Goal: Task Accomplishment & Management: Manage account settings

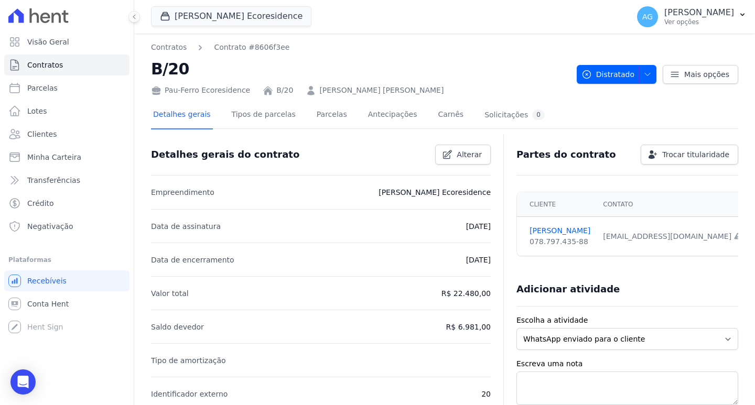
scroll to position [52, 0]
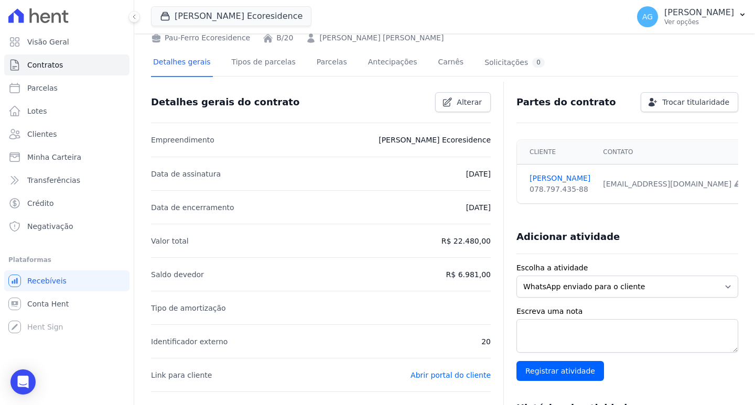
click at [477, 278] on p "R$ 6.981,00" at bounding box center [468, 275] width 45 height 13
click at [464, 244] on p "R$ 22.480,00" at bounding box center [466, 241] width 49 height 13
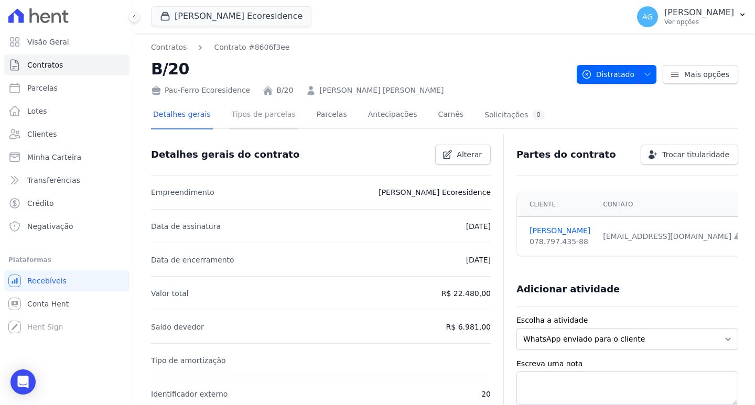
click at [249, 111] on link "Tipos de parcelas" at bounding box center [264, 116] width 68 height 28
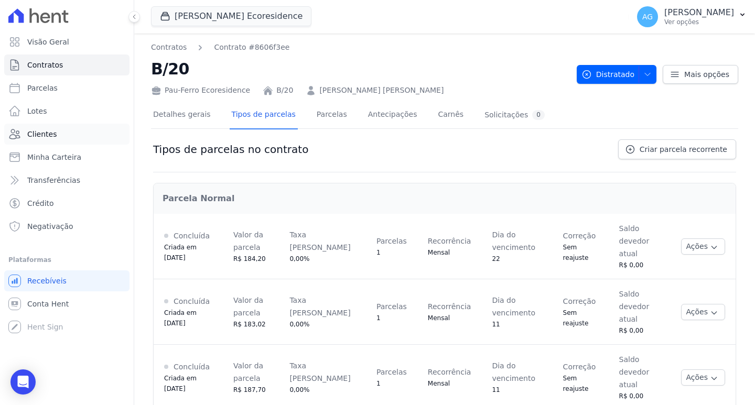
click at [75, 134] on link "Clientes" at bounding box center [66, 134] width 125 height 21
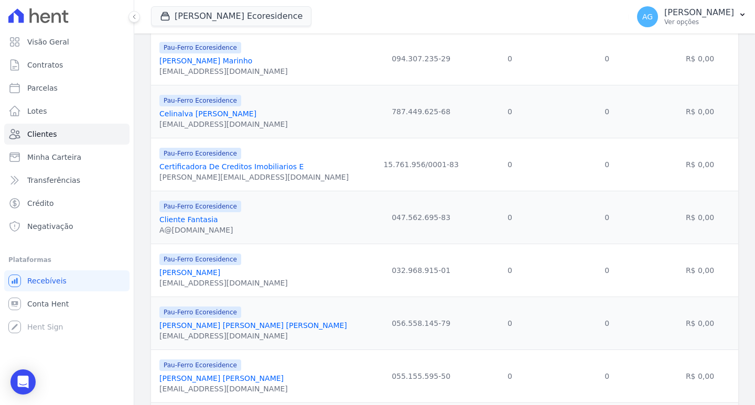
scroll to position [839, 0]
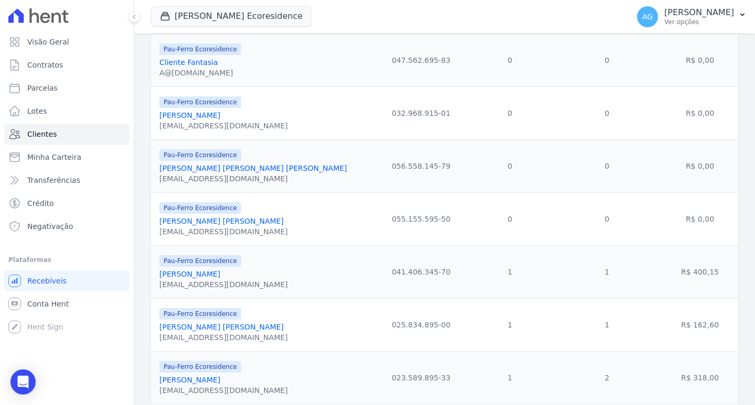
click at [221, 325] on link "[PERSON_NAME] [PERSON_NAME]" at bounding box center [221, 327] width 124 height 8
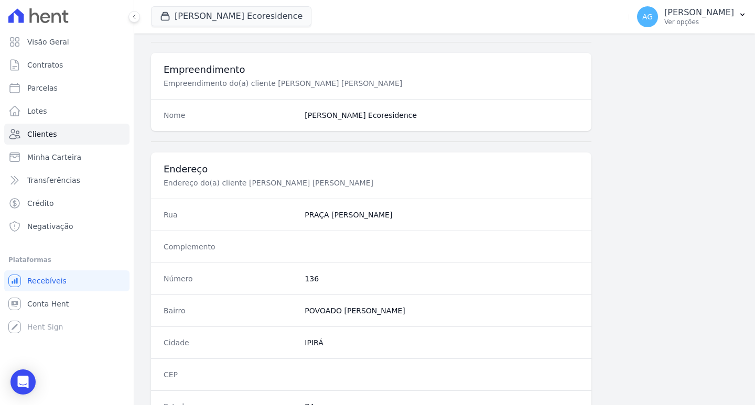
scroll to position [576, 0]
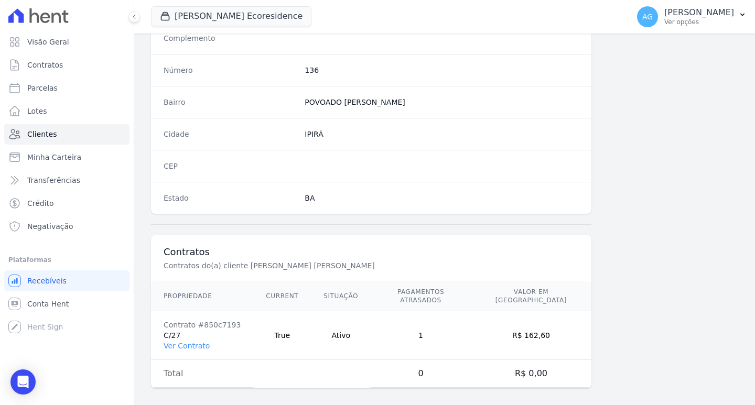
click at [190, 342] on link "Ver Contrato" at bounding box center [187, 346] width 46 height 8
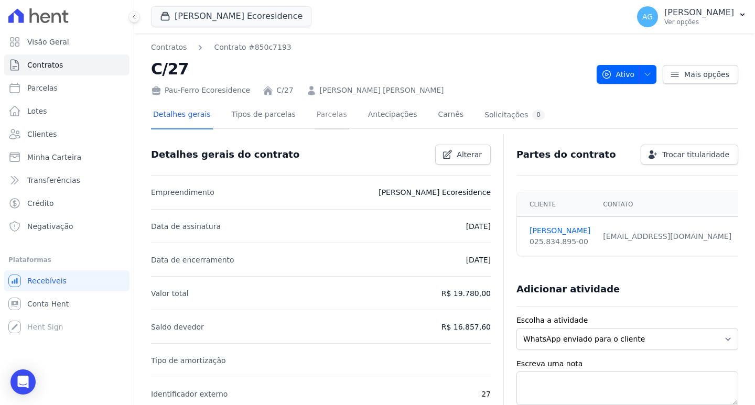
click at [317, 121] on link "Parcelas" at bounding box center [332, 116] width 35 height 28
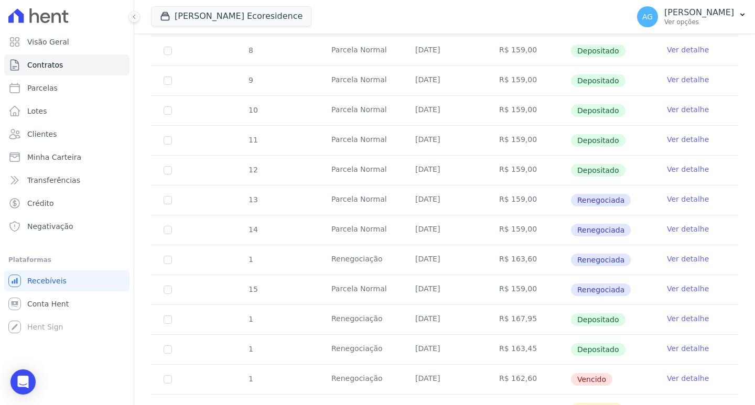
scroll to position [262, 0]
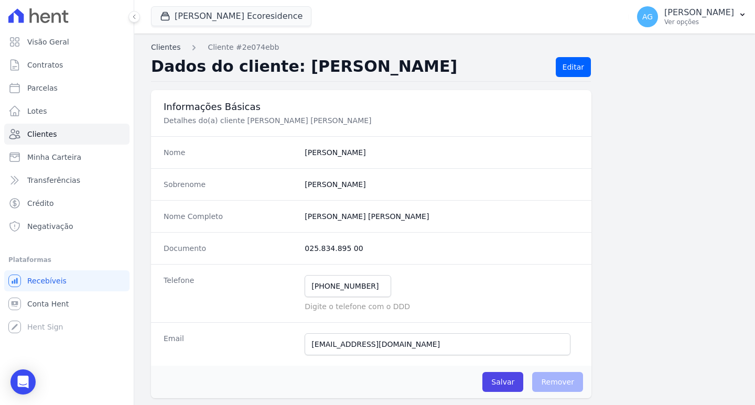
click at [158, 48] on link "Clientes" at bounding box center [165, 47] width 29 height 11
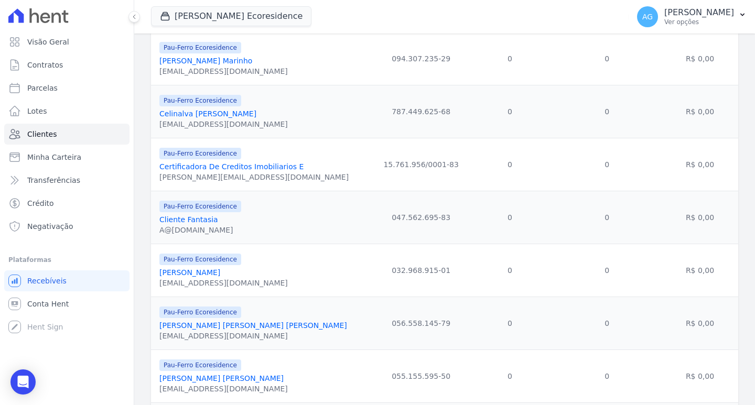
scroll to position [892, 0]
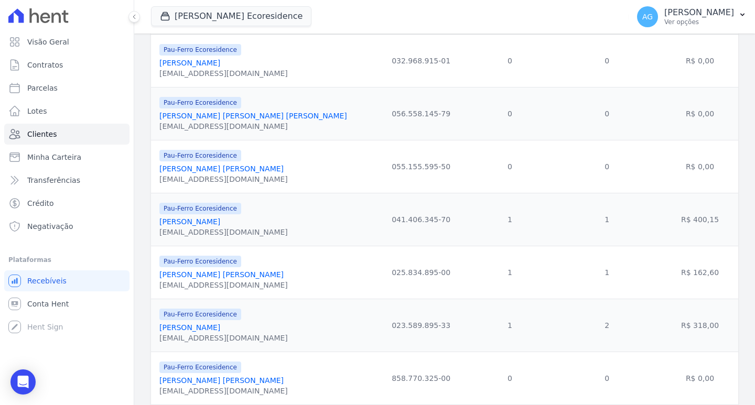
click at [208, 220] on link "[PERSON_NAME]" at bounding box center [189, 222] width 61 height 8
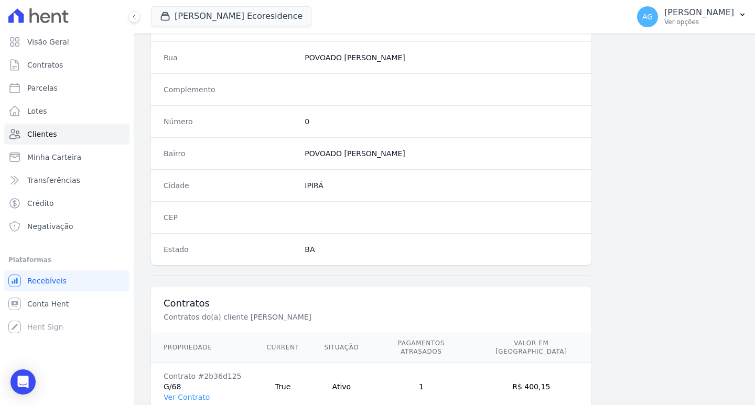
scroll to position [576, 0]
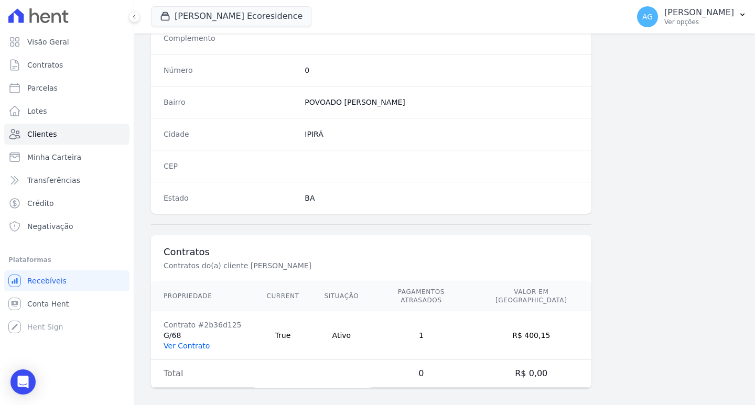
click at [180, 342] on link "Ver Contrato" at bounding box center [187, 346] width 46 height 8
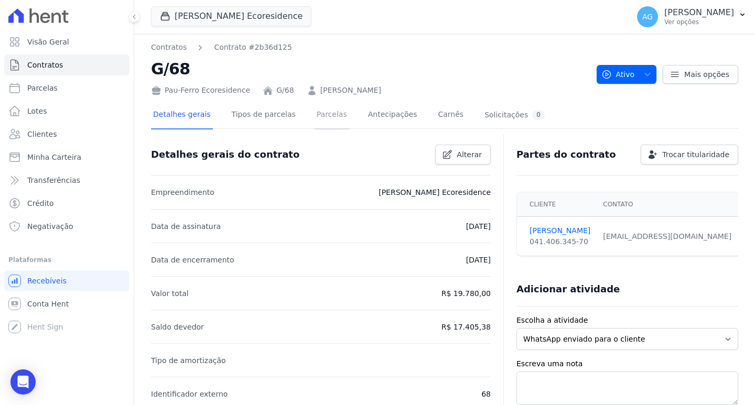
click at [315, 117] on link "Parcelas" at bounding box center [332, 116] width 35 height 28
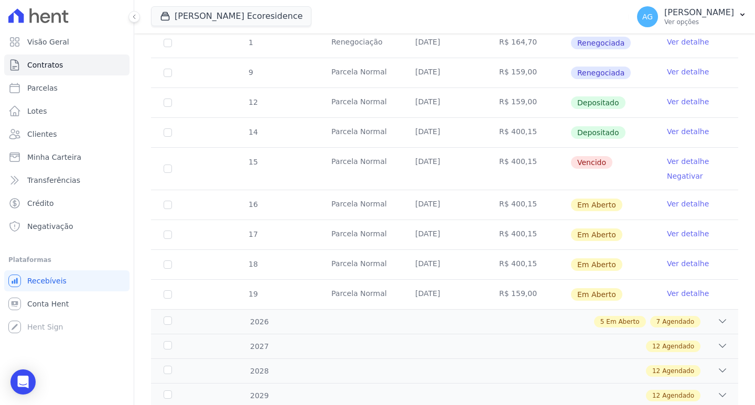
scroll to position [173, 0]
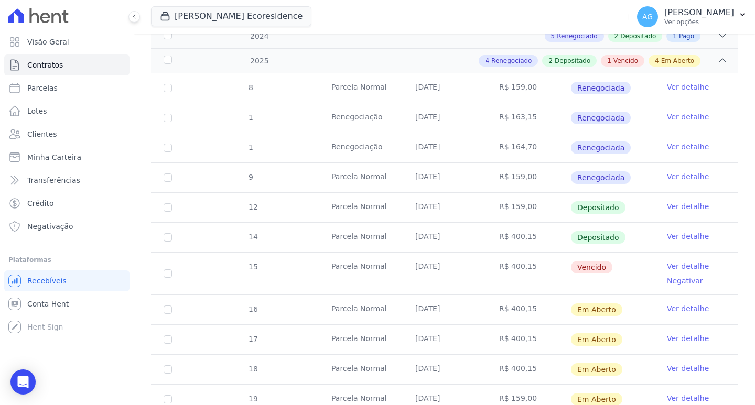
drag, startPoint x: 414, startPoint y: 268, endPoint x: 452, endPoint y: 265, distance: 38.4
click at [452, 265] on td "[DATE]" at bounding box center [445, 274] width 84 height 42
drag, startPoint x: 532, startPoint y: 261, endPoint x: 500, endPoint y: 264, distance: 32.1
click at [502, 264] on td "R$ 400,15" at bounding box center [529, 274] width 84 height 42
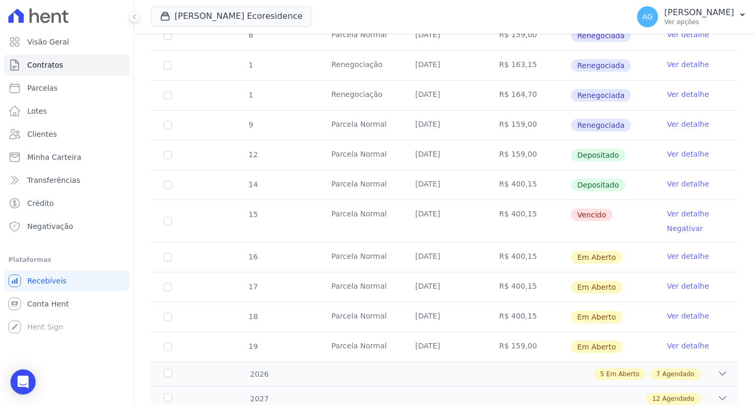
click at [502, 211] on td "R$ 400,15" at bounding box center [529, 221] width 84 height 42
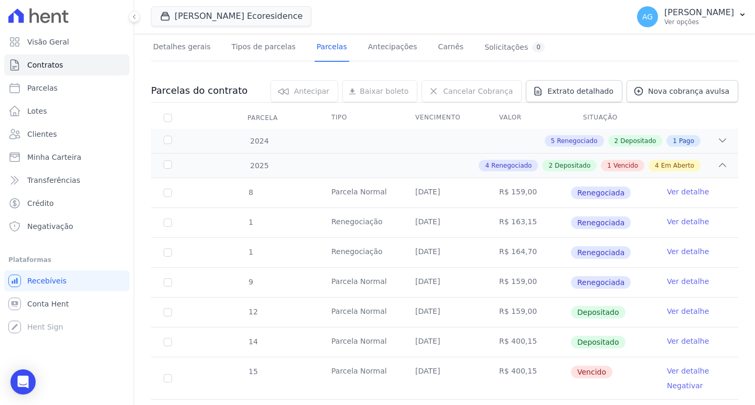
scroll to position [120, 0]
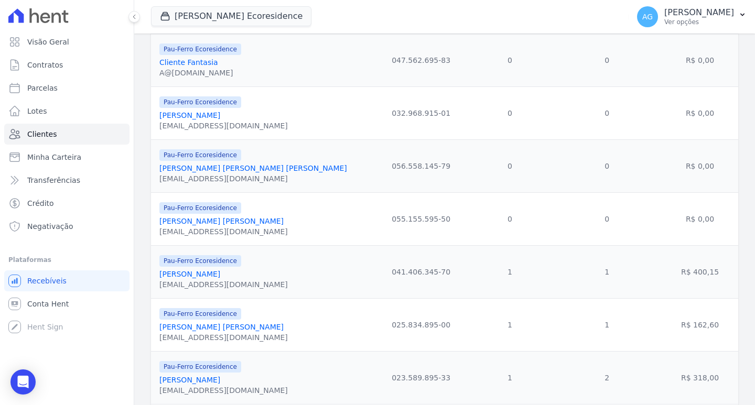
scroll to position [892, 0]
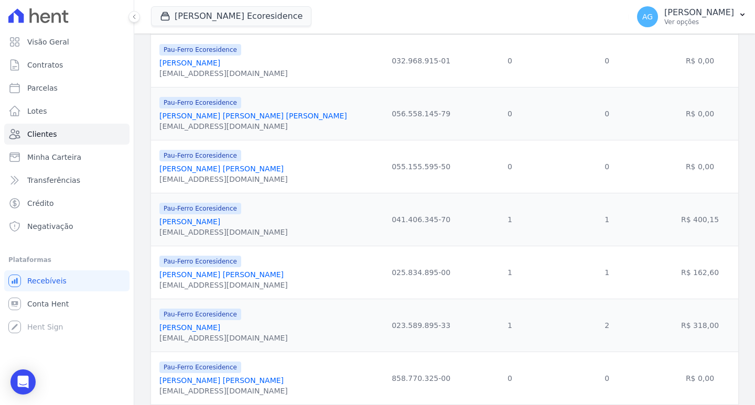
click at [197, 328] on link "[PERSON_NAME]" at bounding box center [189, 328] width 61 height 8
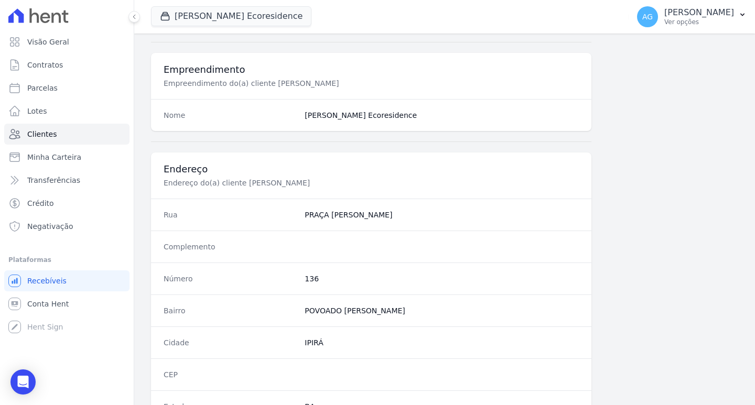
scroll to position [576, 0]
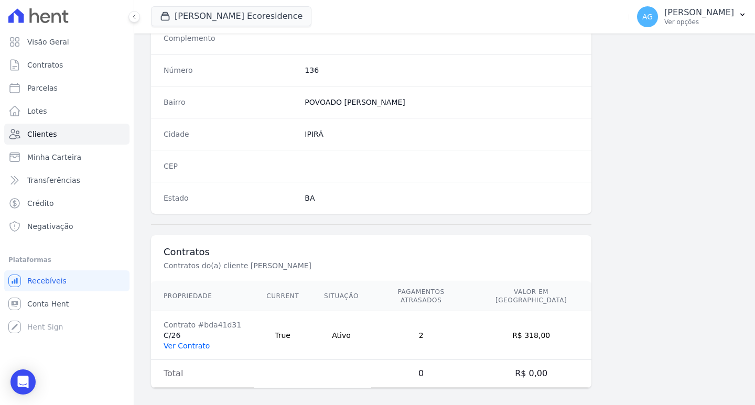
click at [200, 342] on link "Ver Contrato" at bounding box center [187, 346] width 46 height 8
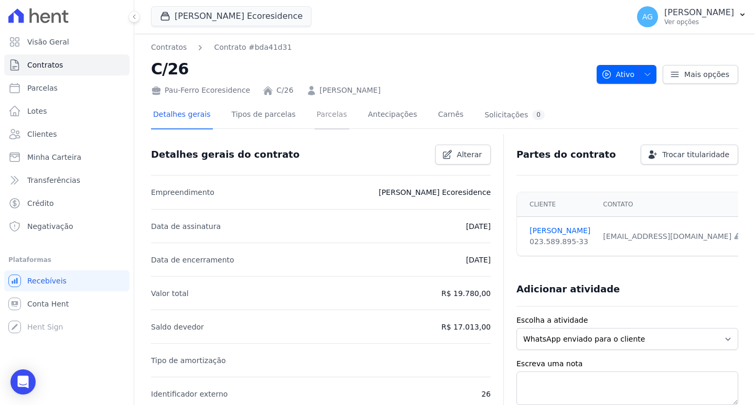
click at [315, 119] on link "Parcelas" at bounding box center [332, 116] width 35 height 28
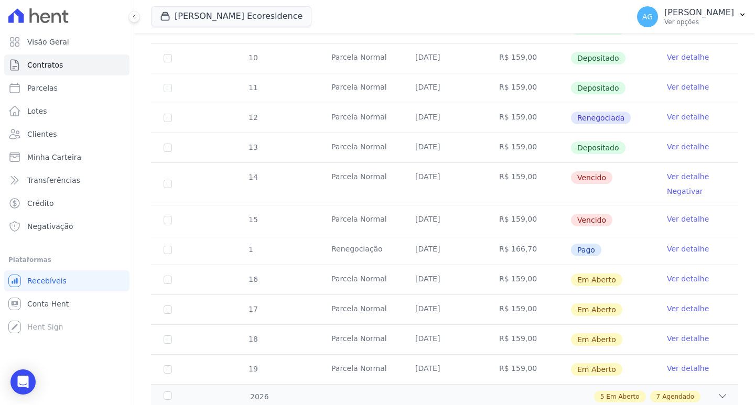
scroll to position [315, 0]
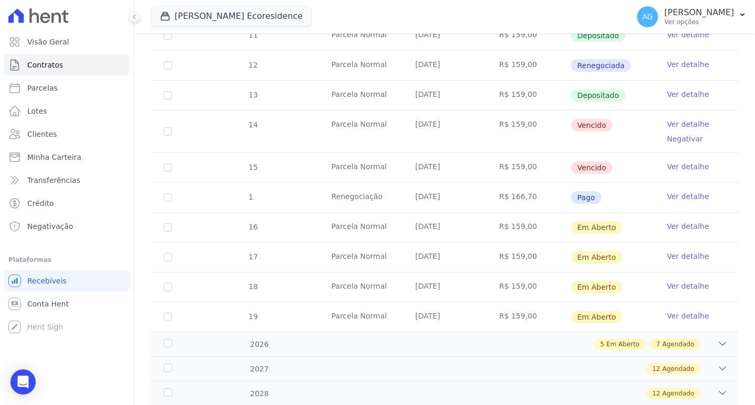
drag, startPoint x: 414, startPoint y: 123, endPoint x: 456, endPoint y: 122, distance: 42.5
click at [456, 122] on td "30/07/2025" at bounding box center [445, 132] width 84 height 42
click at [446, 168] on td "30/08/2025" at bounding box center [445, 167] width 84 height 29
click at [411, 123] on td "30/07/2025" at bounding box center [445, 132] width 84 height 42
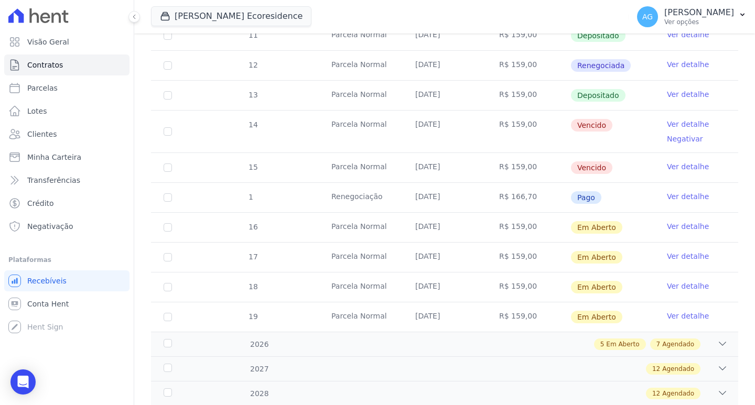
click at [411, 123] on td "30/07/2025" at bounding box center [445, 132] width 84 height 42
drag, startPoint x: 414, startPoint y: 165, endPoint x: 456, endPoint y: 163, distance: 41.5
click at [456, 163] on td "30/08/2025" at bounding box center [445, 167] width 84 height 29
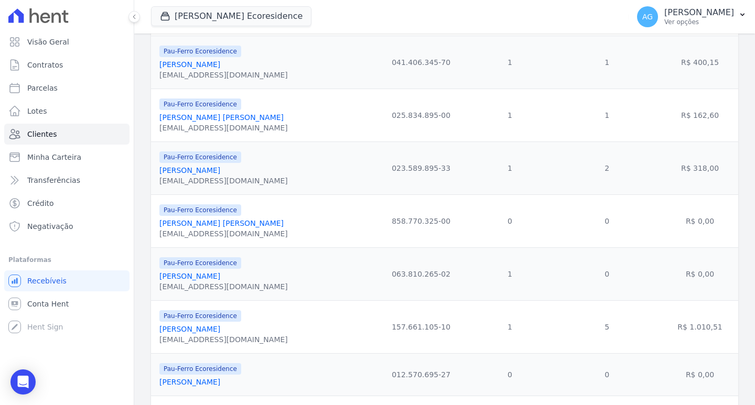
scroll to position [1101, 0]
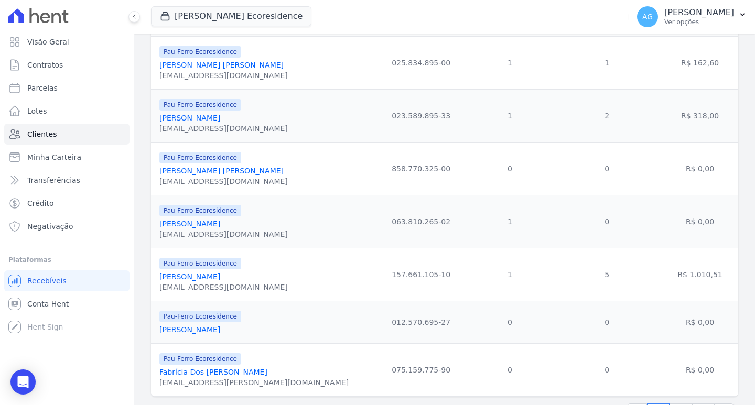
click at [205, 221] on link "[PERSON_NAME]" at bounding box center [189, 224] width 61 height 8
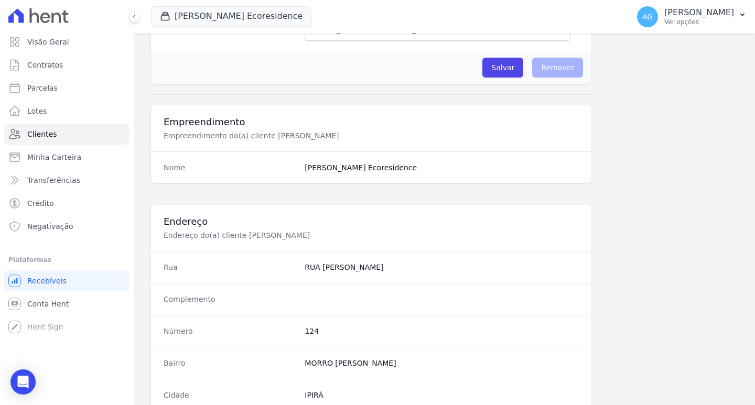
scroll to position [576, 0]
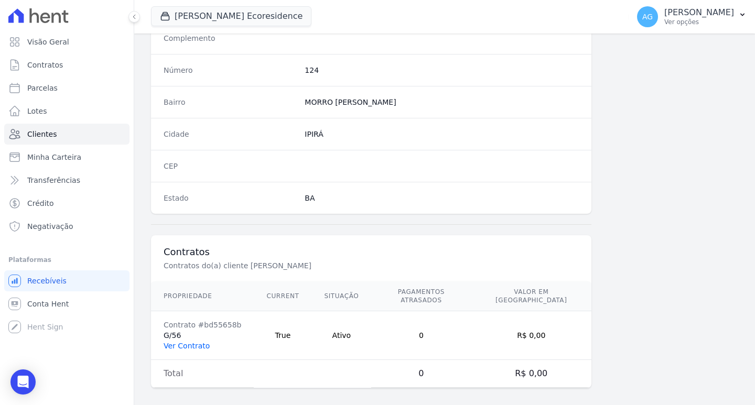
click at [195, 342] on link "Ver Contrato" at bounding box center [187, 346] width 46 height 8
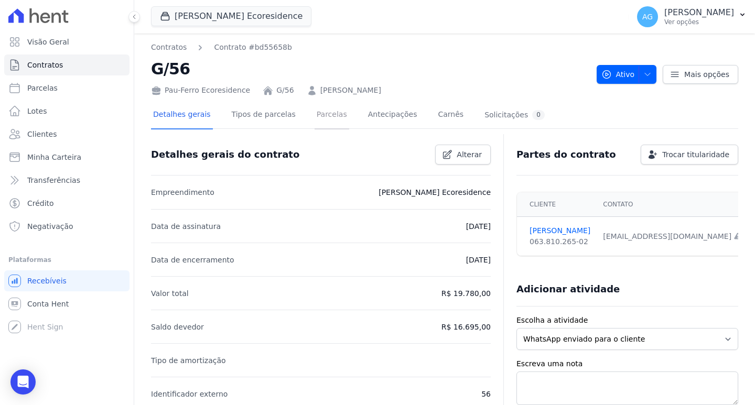
click at [325, 119] on link "Parcelas" at bounding box center [332, 116] width 35 height 28
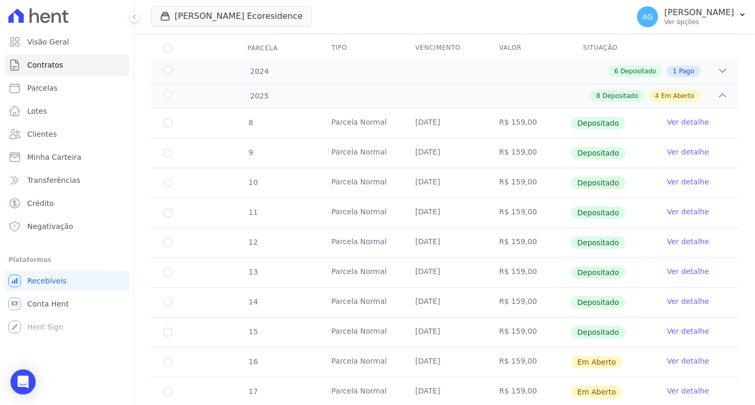
scroll to position [33, 0]
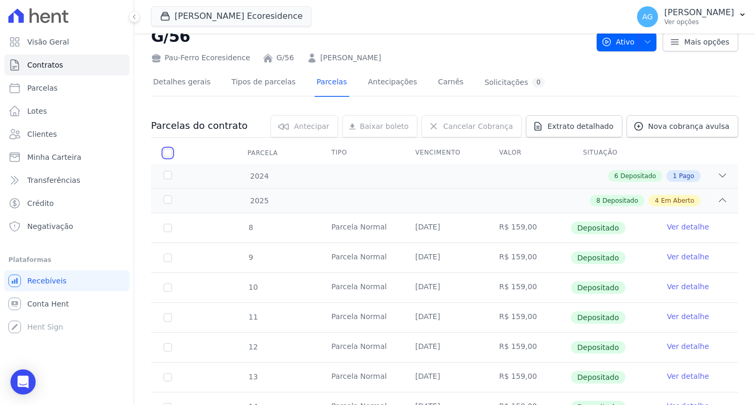
click at [170, 153] on input "checkbox" at bounding box center [168, 153] width 8 height 8
checkbox input "true"
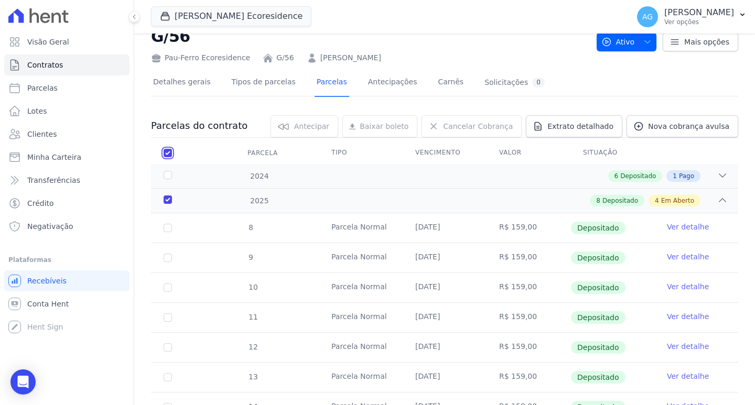
checkbox input "true"
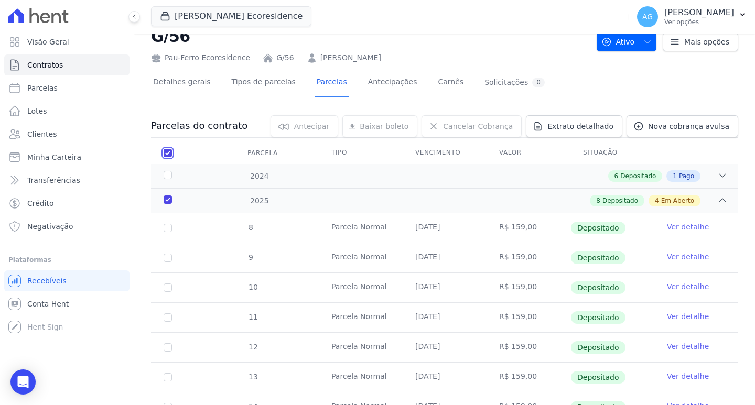
checkbox input "true"
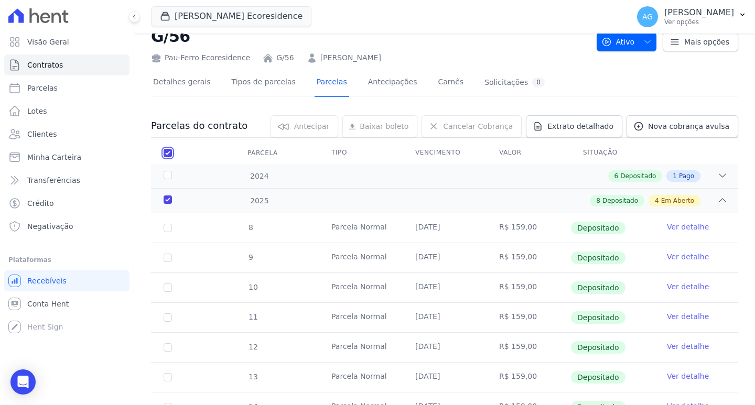
checkbox input "true"
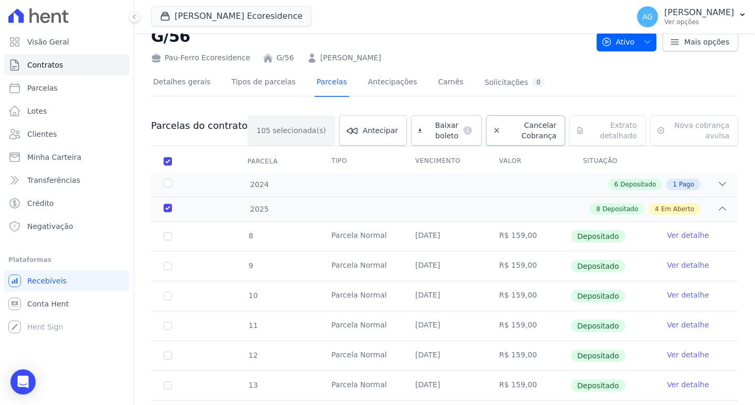
click at [505, 128] on span "Cancelar Cobrança" at bounding box center [530, 130] width 51 height 21
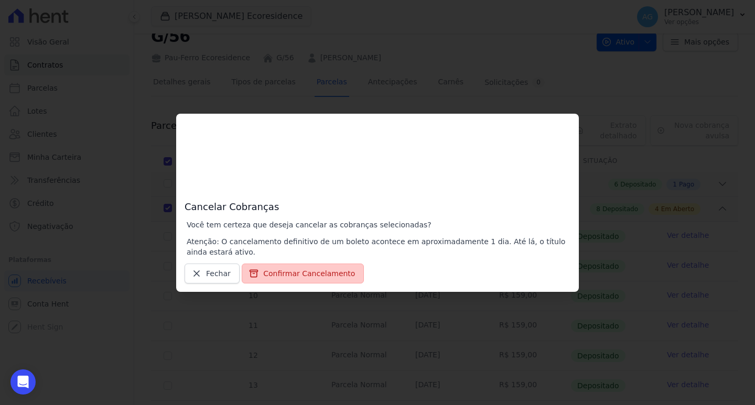
click at [299, 269] on button "Confirmar Cancelamento" at bounding box center [303, 274] width 122 height 20
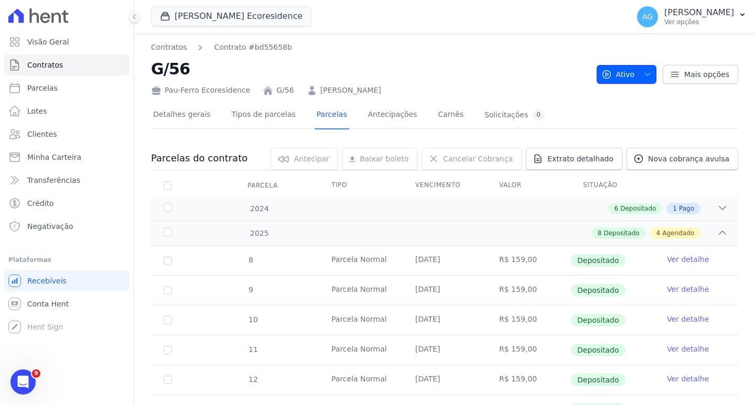
click at [629, 77] on span "Ativo" at bounding box center [619, 74] width 34 height 19
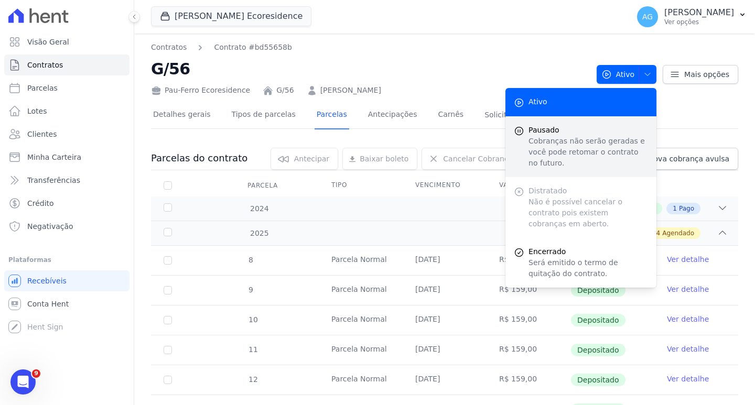
click at [561, 143] on p "Cobranças não serão geradas e você pode retomar o contrato no futuro." at bounding box center [589, 152] width 120 height 33
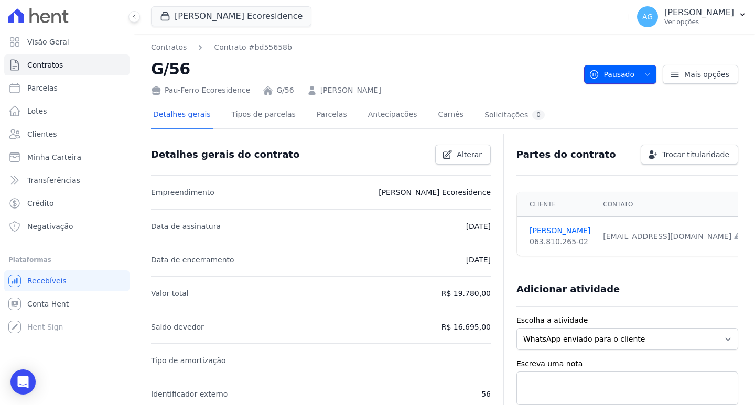
click at [608, 79] on span "Pausado" at bounding box center [612, 74] width 46 height 19
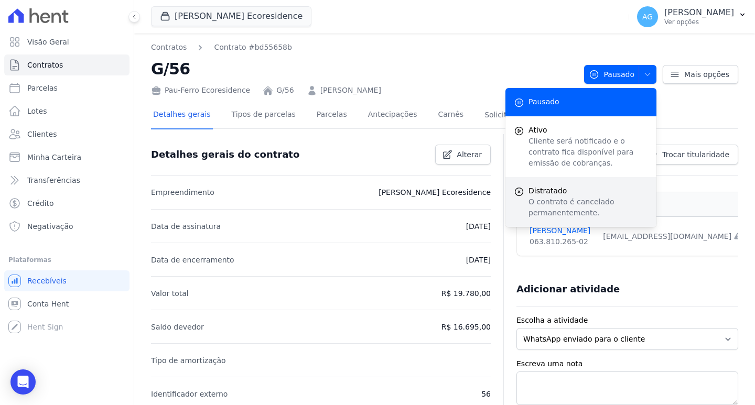
click at [552, 202] on p "O contrato é cancelado permanentemente." at bounding box center [589, 208] width 120 height 22
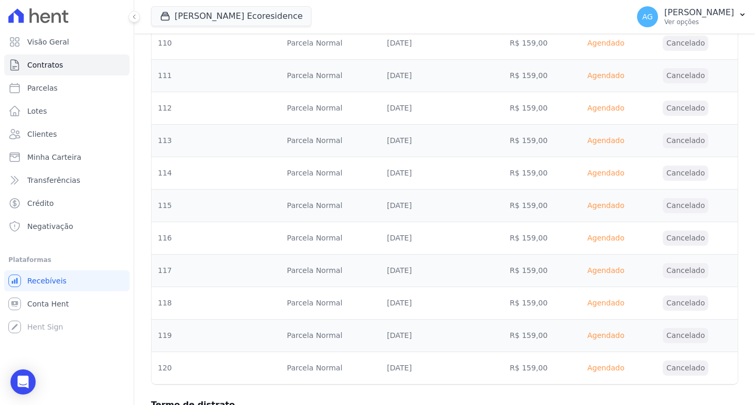
scroll to position [3504, 0]
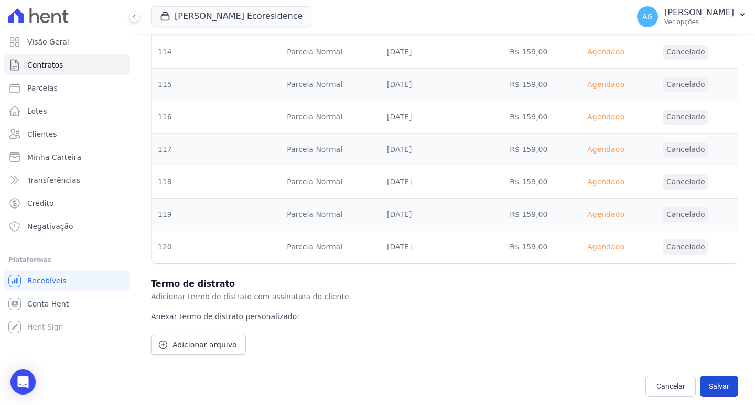
click at [713, 385] on button "Salvar" at bounding box center [719, 386] width 38 height 21
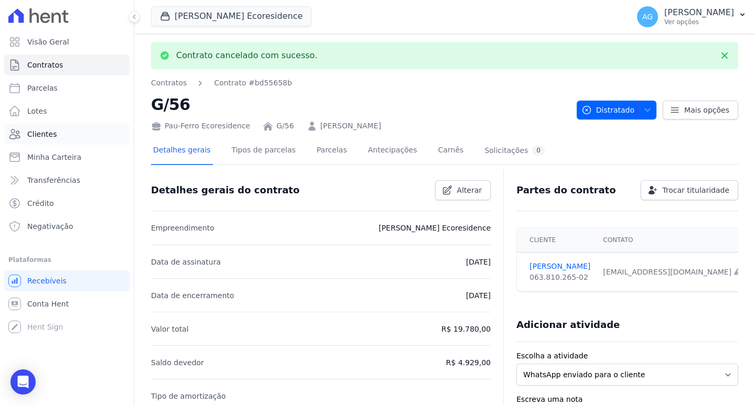
click at [53, 127] on link "Clientes" at bounding box center [66, 134] width 125 height 21
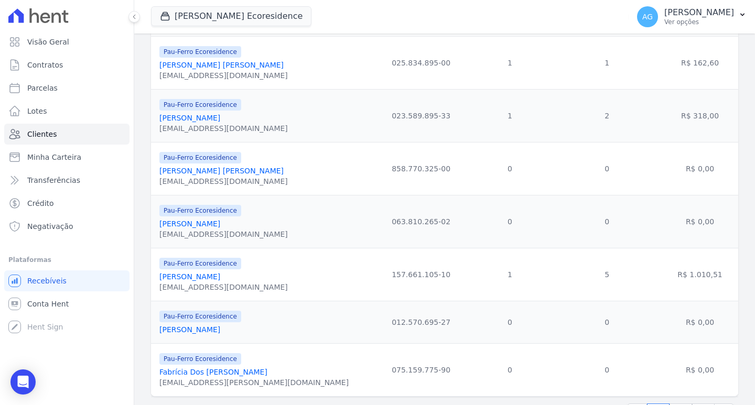
scroll to position [1139, 0]
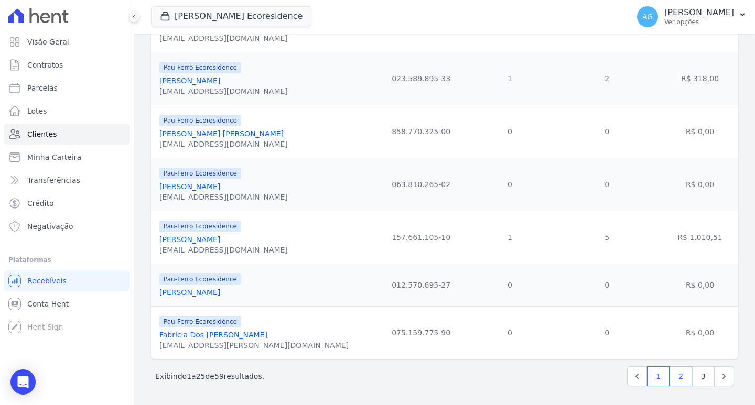
click at [674, 376] on link "2" at bounding box center [681, 377] width 23 height 20
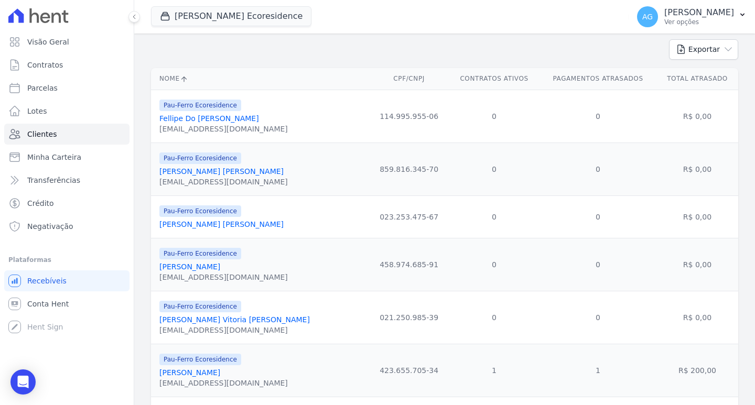
scroll to position [157, 0]
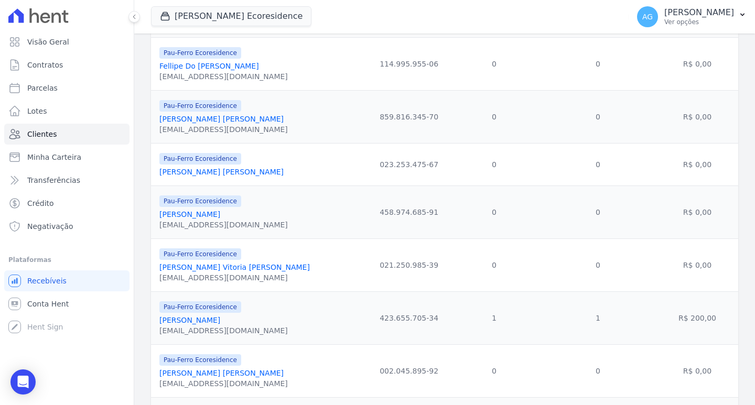
click at [210, 322] on link "[PERSON_NAME]" at bounding box center [189, 320] width 61 height 8
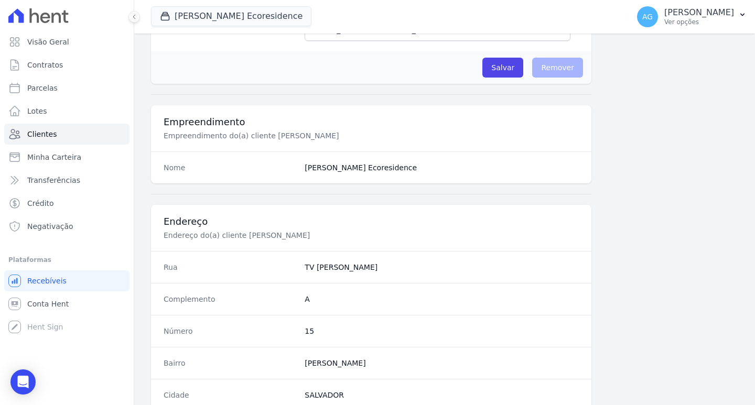
scroll to position [576, 0]
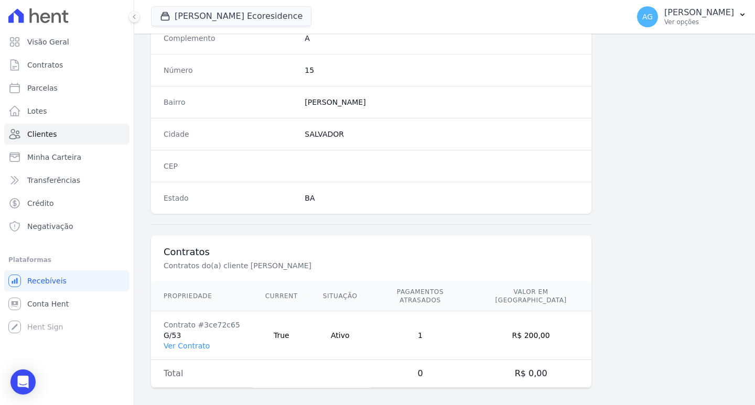
click at [197, 342] on link "Ver Contrato" at bounding box center [187, 346] width 46 height 8
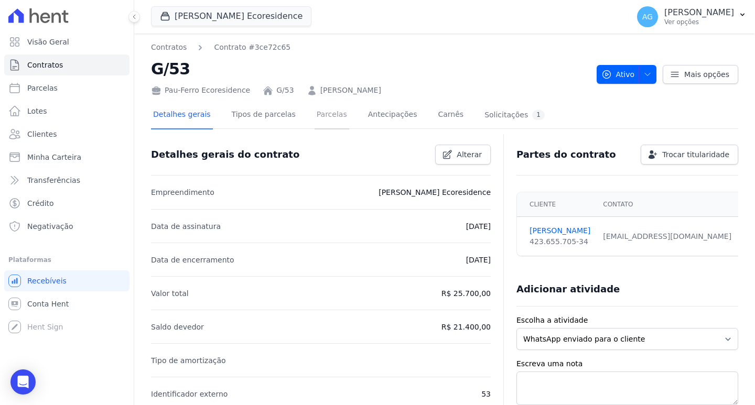
click at [323, 116] on link "Parcelas" at bounding box center [332, 116] width 35 height 28
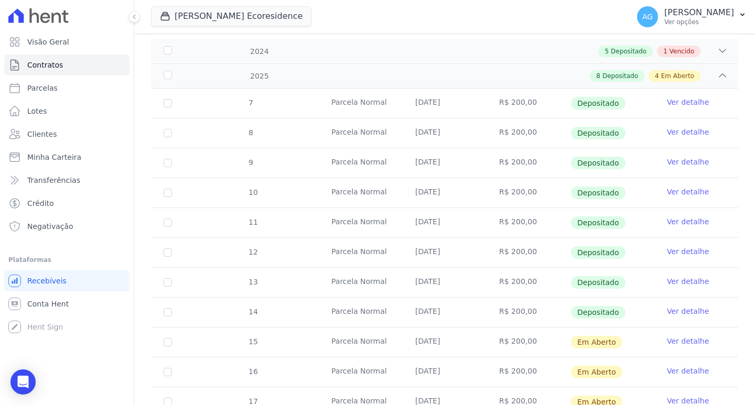
scroll to position [105, 0]
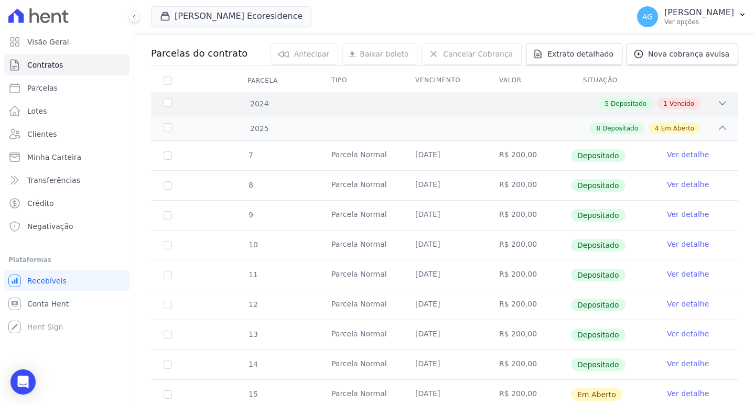
click at [707, 100] on div "5 Depositado 1 Vencido" at bounding box center [473, 104] width 509 height 12
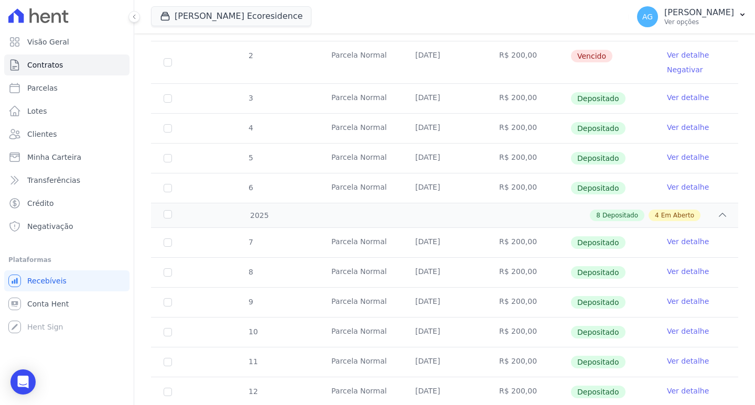
scroll to position [52, 0]
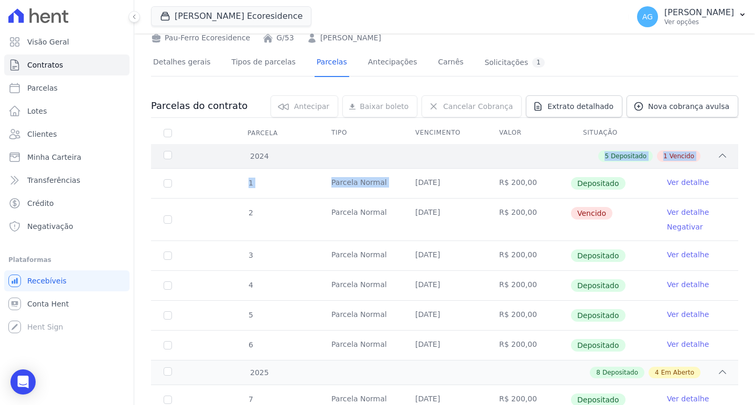
drag, startPoint x: 407, startPoint y: 173, endPoint x: 523, endPoint y: 159, distance: 116.2
click at [511, 182] on td "R$ 200,00" at bounding box center [529, 183] width 84 height 29
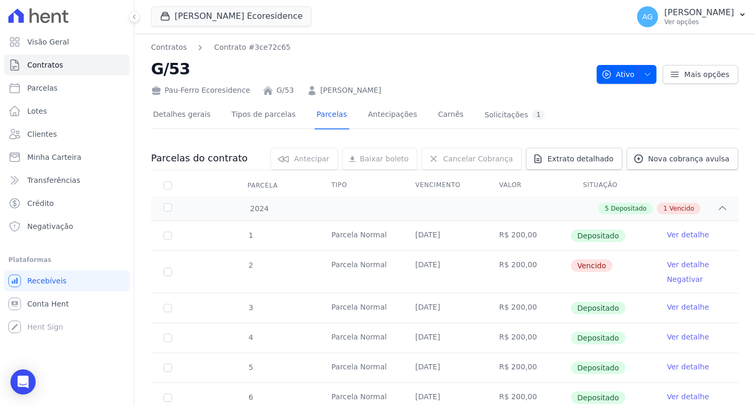
drag, startPoint x: 411, startPoint y: 266, endPoint x: 449, endPoint y: 265, distance: 38.3
click at [449, 265] on td "[DATE]" at bounding box center [445, 272] width 84 height 42
click at [419, 270] on td "[DATE]" at bounding box center [445, 272] width 84 height 42
click at [428, 265] on td "[DATE]" at bounding box center [445, 272] width 84 height 42
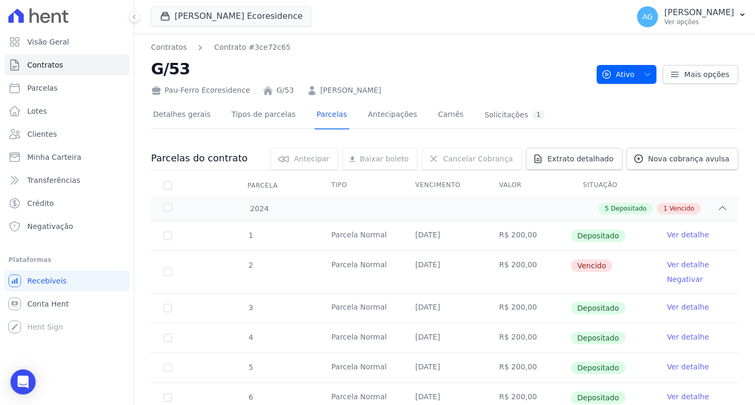
click at [428, 265] on td "[DATE]" at bounding box center [445, 272] width 84 height 42
drag, startPoint x: 412, startPoint y: 269, endPoint x: 452, endPoint y: 262, distance: 39.9
click at [452, 262] on td "[DATE]" at bounding box center [445, 272] width 84 height 42
drag, startPoint x: 236, startPoint y: 231, endPoint x: 279, endPoint y: 230, distance: 43.0
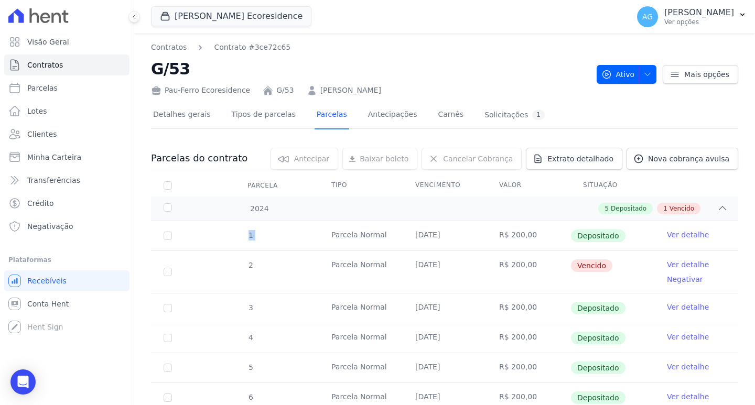
click at [279, 230] on tr "1 [GEOGRAPHIC_DATA] [DATE] R$ 200,00 Depositado Ver detalhe" at bounding box center [444, 235] width 587 height 29
drag, startPoint x: 259, startPoint y: 265, endPoint x: 267, endPoint y: 262, distance: 9.5
click at [267, 262] on tr "2 [GEOGRAPHIC_DATA] [DATE] R$ 200,00 [GEOGRAPHIC_DATA] Ver detalhe Negativar" at bounding box center [444, 272] width 587 height 42
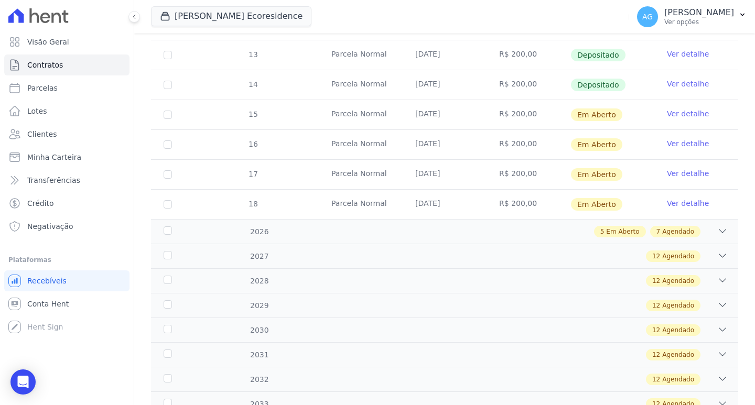
scroll to position [644, 0]
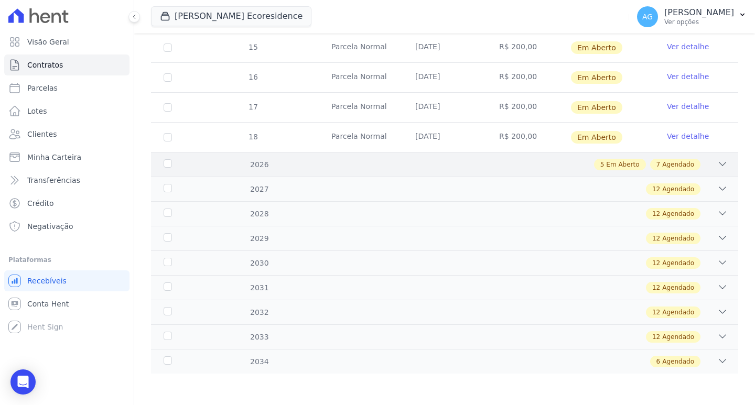
click at [718, 167] on icon at bounding box center [722, 164] width 10 height 10
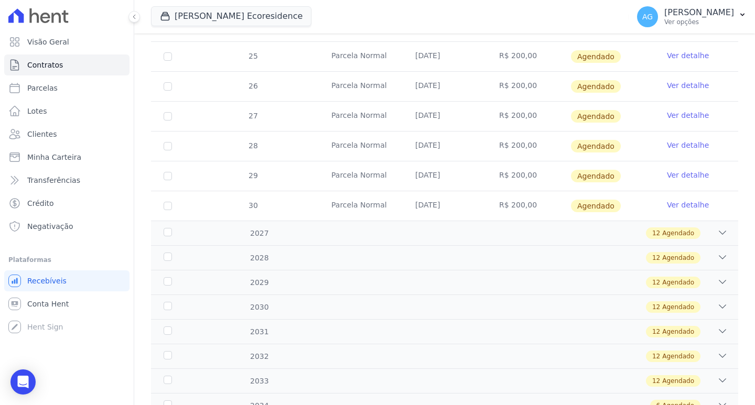
scroll to position [1003, 0]
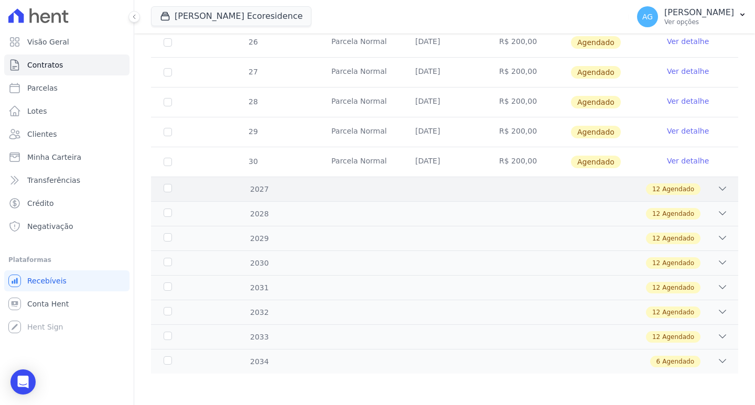
click at [717, 190] on icon at bounding box center [722, 189] width 10 height 10
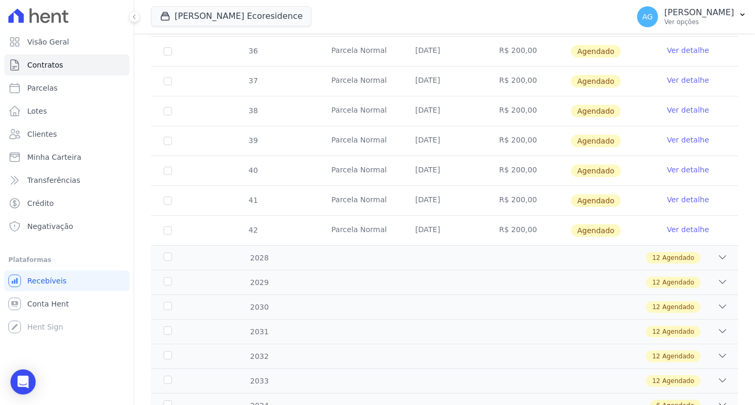
scroll to position [1361, 0]
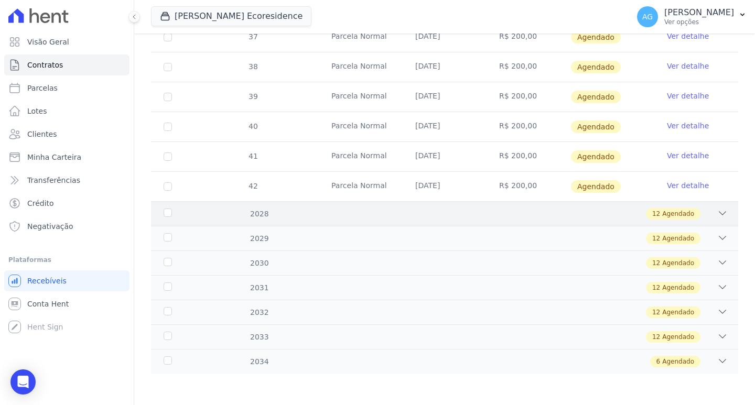
click at [717, 216] on icon at bounding box center [722, 213] width 10 height 10
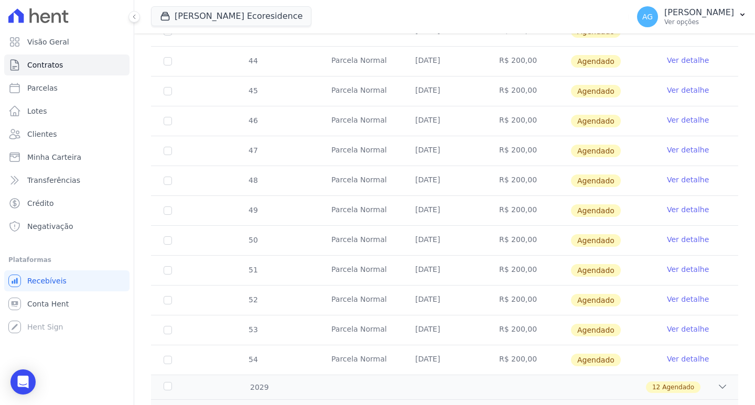
scroll to position [1720, 0]
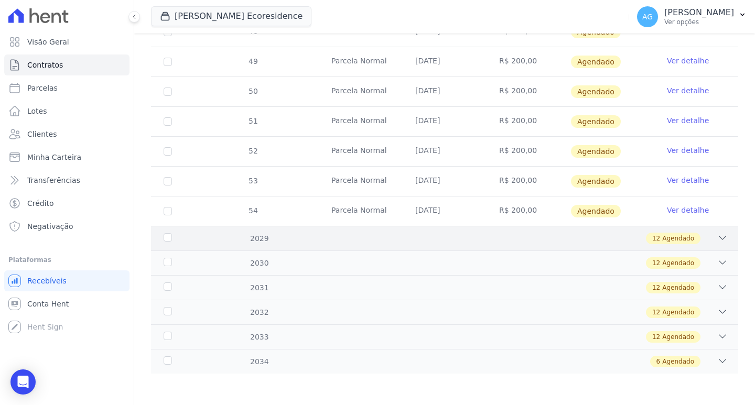
click at [717, 242] on icon at bounding box center [722, 238] width 10 height 10
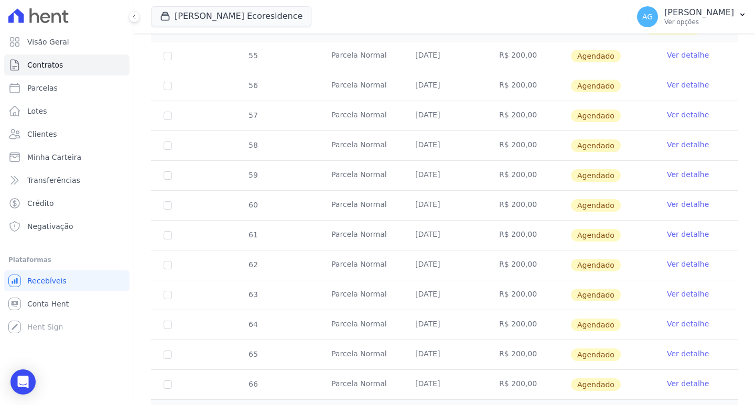
scroll to position [1982, 0]
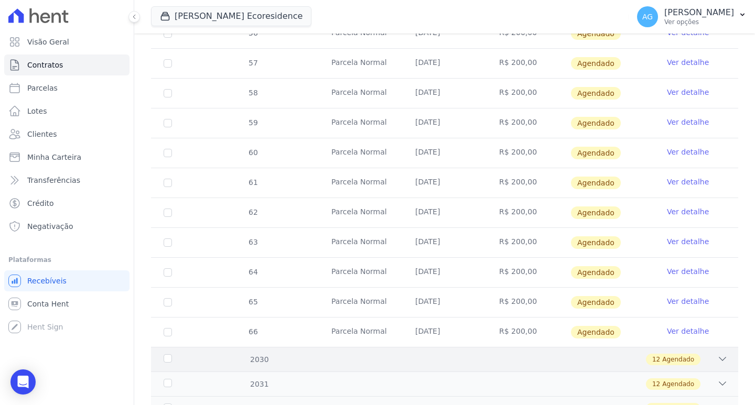
click at [717, 359] on icon at bounding box center [722, 359] width 10 height 10
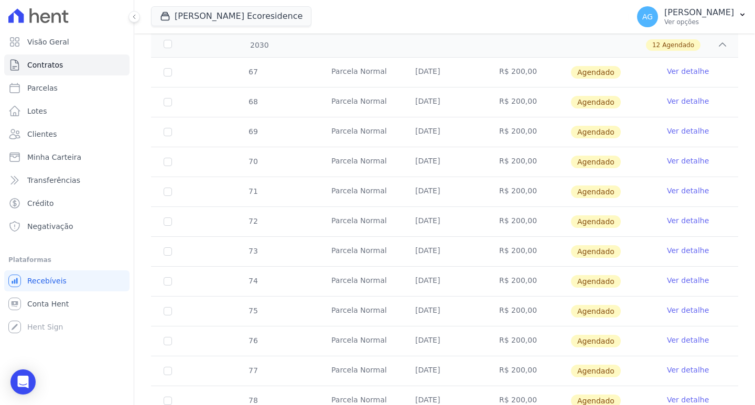
scroll to position [2438, 0]
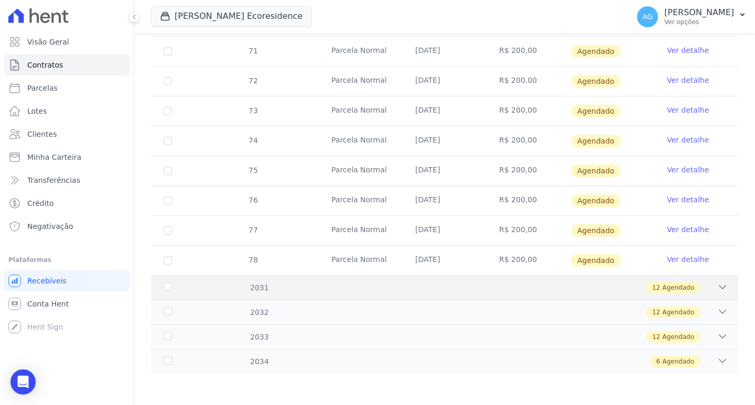
click at [718, 286] on icon at bounding box center [722, 287] width 10 height 10
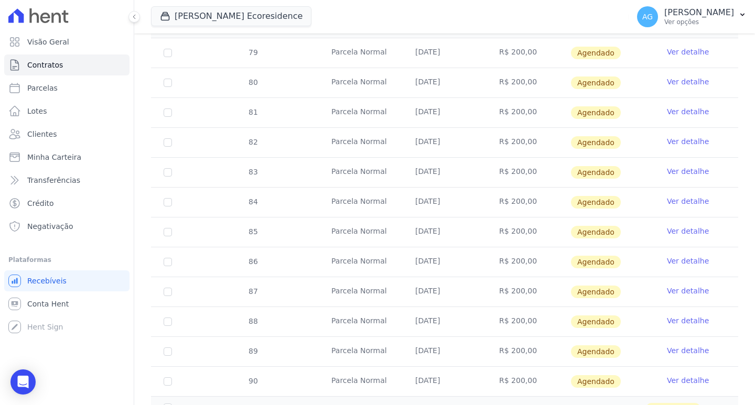
scroll to position [2796, 0]
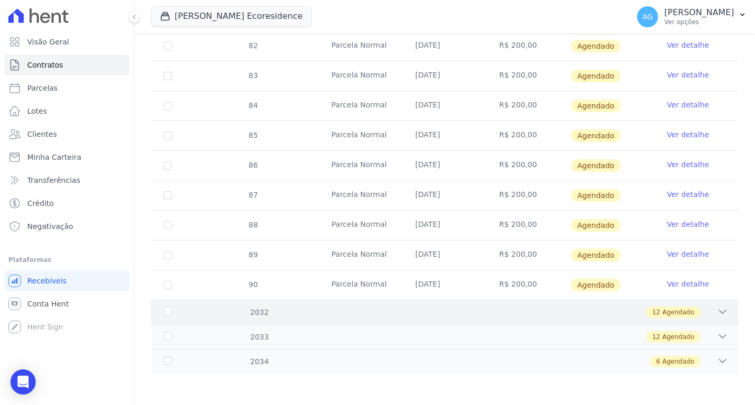
click at [717, 310] on icon at bounding box center [722, 312] width 10 height 10
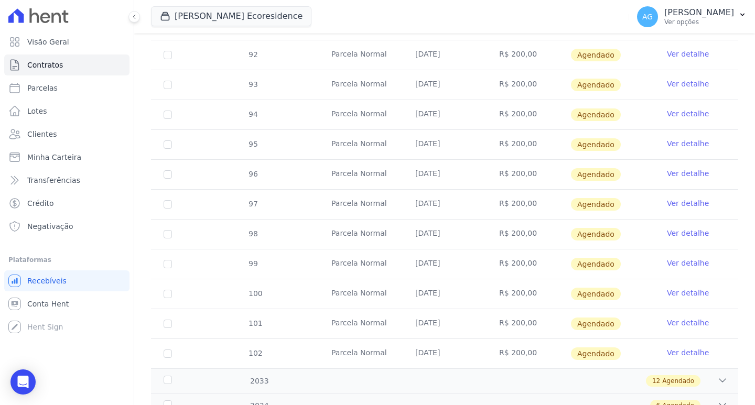
scroll to position [3155, 0]
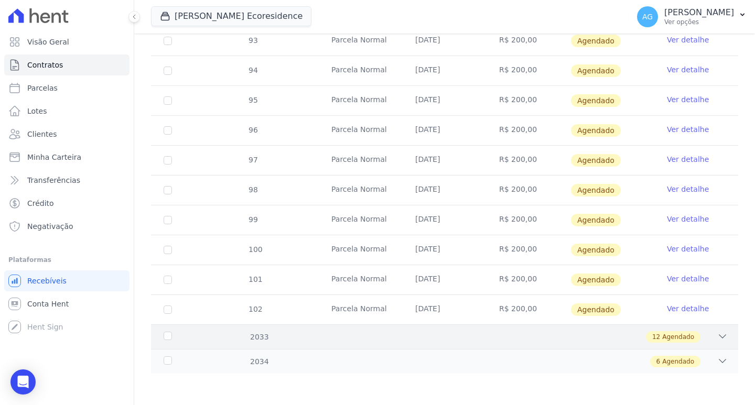
click at [717, 336] on icon at bounding box center [722, 336] width 10 height 10
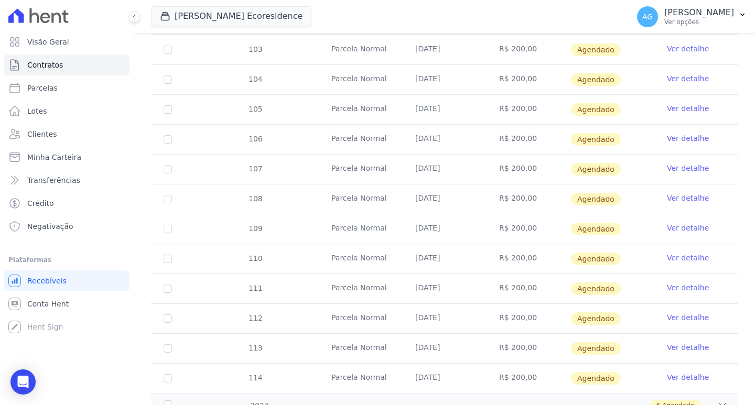
scroll to position [3514, 0]
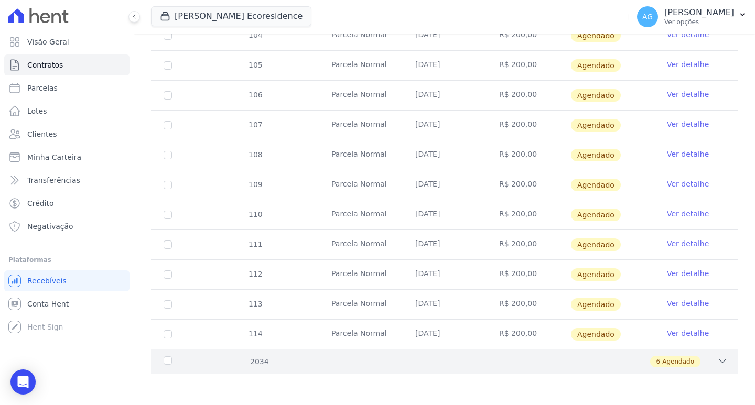
click at [717, 365] on icon at bounding box center [722, 361] width 10 height 10
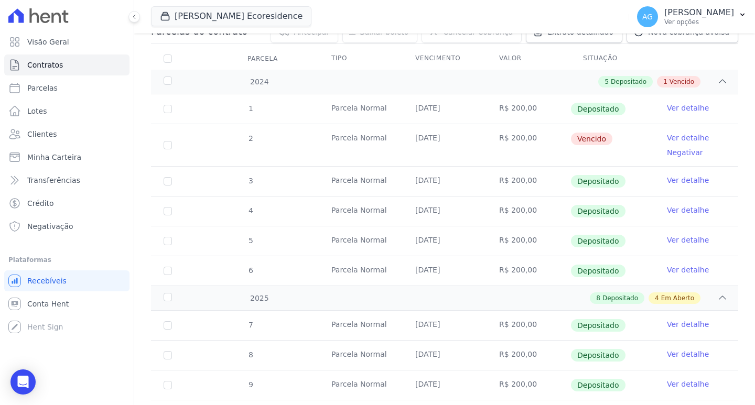
scroll to position [179, 0]
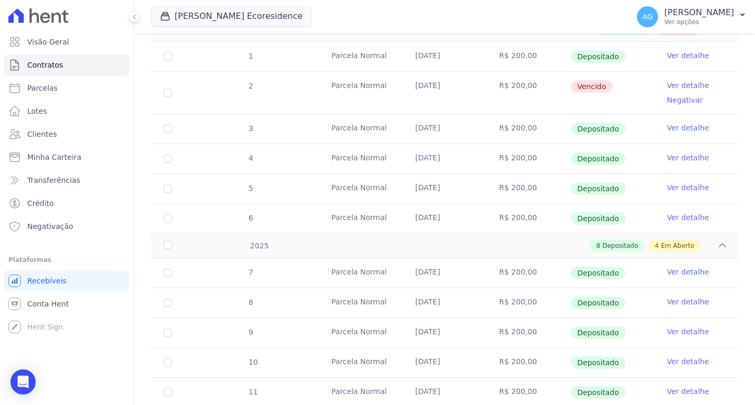
drag, startPoint x: 408, startPoint y: 81, endPoint x: 474, endPoint y: 85, distance: 66.2
click at [474, 85] on td "[DATE]" at bounding box center [445, 93] width 84 height 42
click at [416, 106] on td "[DATE]" at bounding box center [445, 93] width 84 height 42
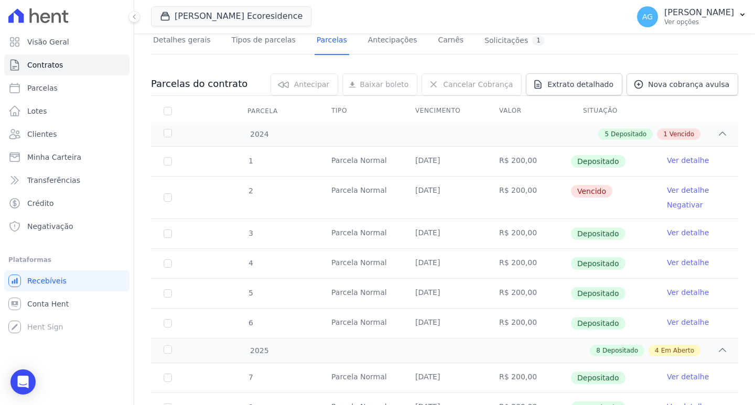
scroll to position [22, 0]
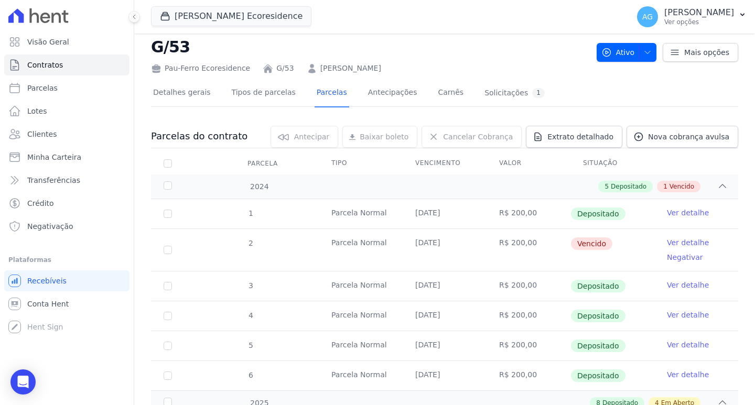
click at [421, 238] on td "[DATE]" at bounding box center [445, 250] width 84 height 42
click at [571, 243] on span "Vencido" at bounding box center [591, 244] width 41 height 13
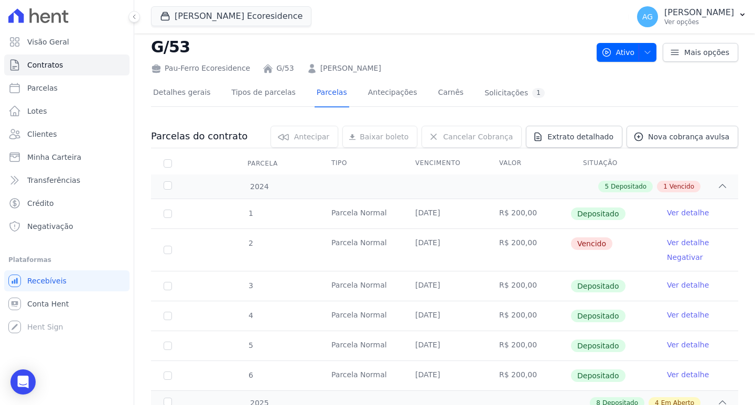
click at [571, 243] on span "Vencido" at bounding box center [591, 244] width 41 height 13
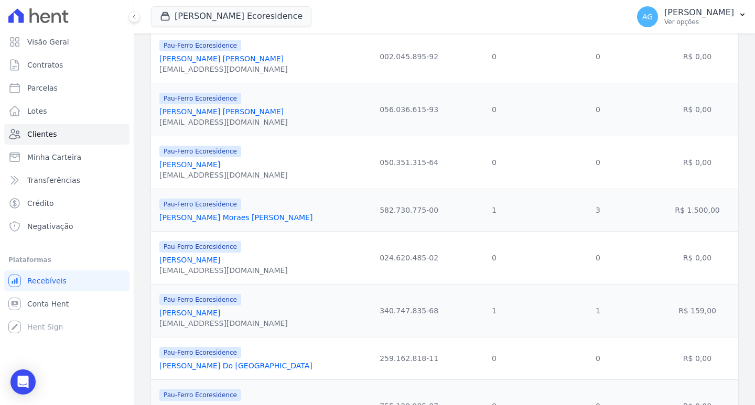
scroll to position [524, 0]
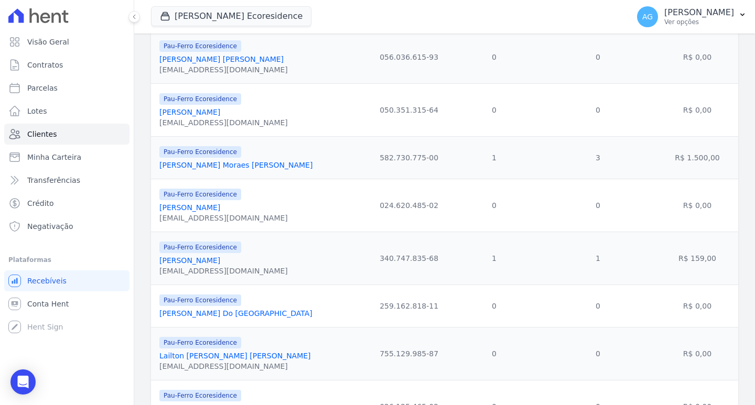
click at [205, 261] on link "[PERSON_NAME]" at bounding box center [189, 260] width 61 height 8
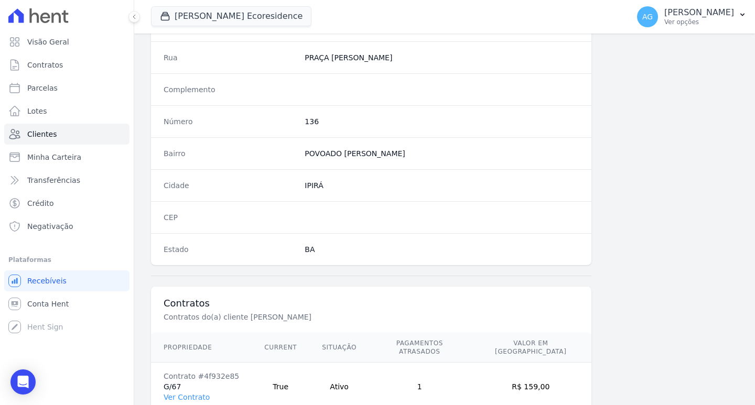
scroll to position [576, 0]
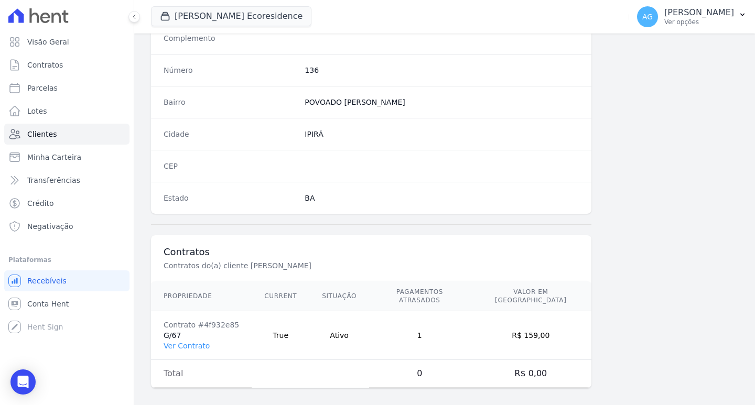
click at [198, 342] on link "Ver Contrato" at bounding box center [187, 346] width 46 height 8
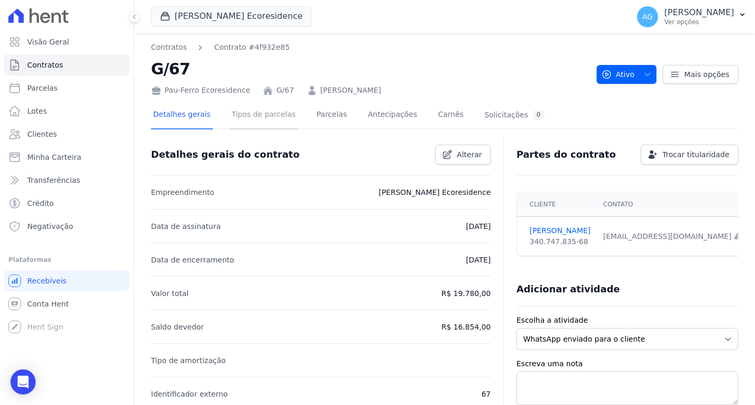
click at [250, 117] on link "Tipos de parcelas" at bounding box center [264, 116] width 68 height 28
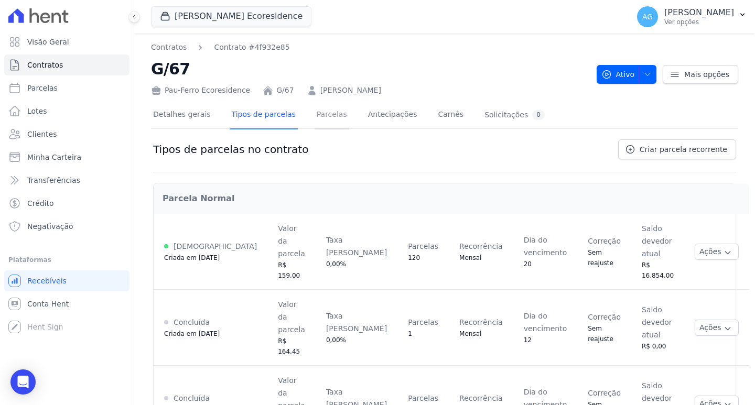
click at [320, 116] on link "Parcelas" at bounding box center [332, 116] width 35 height 28
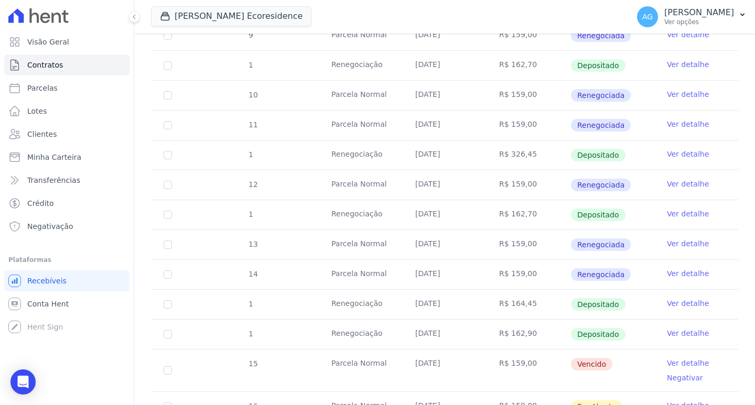
scroll to position [367, 0]
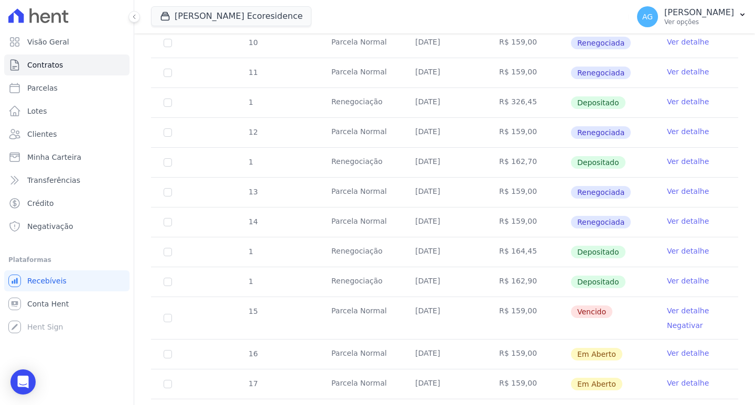
drag, startPoint x: 425, startPoint y: 309, endPoint x: 455, endPoint y: 313, distance: 29.7
click at [455, 313] on td "[DATE]" at bounding box center [445, 318] width 84 height 42
drag, startPoint x: 466, startPoint y: 277, endPoint x: 402, endPoint y: 280, distance: 64.0
click at [403, 280] on td "[DATE]" at bounding box center [445, 281] width 84 height 29
drag, startPoint x: 452, startPoint y: 248, endPoint x: 406, endPoint y: 252, distance: 45.8
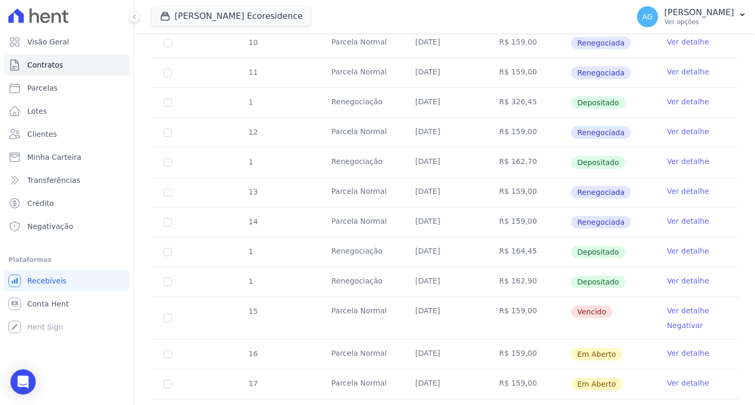
click at [406, 252] on td "[DATE]" at bounding box center [445, 252] width 84 height 29
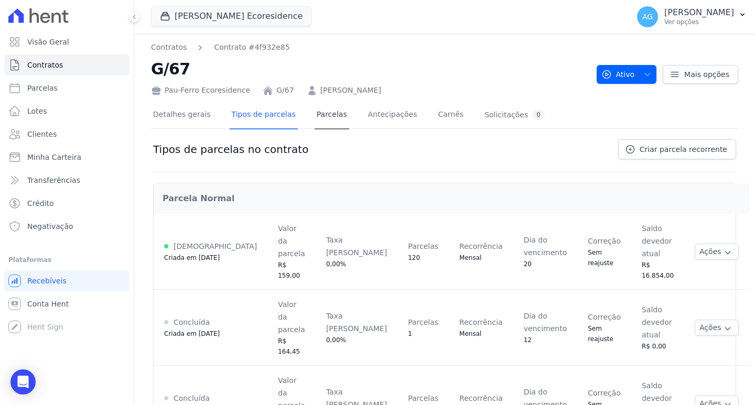
scroll to position [52, 0]
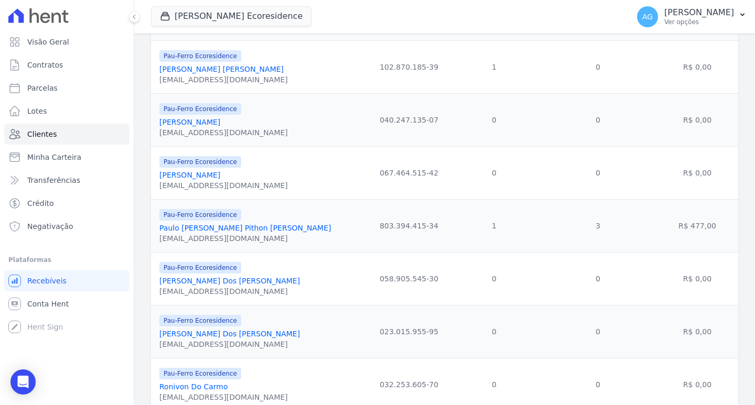
scroll to position [1129, 0]
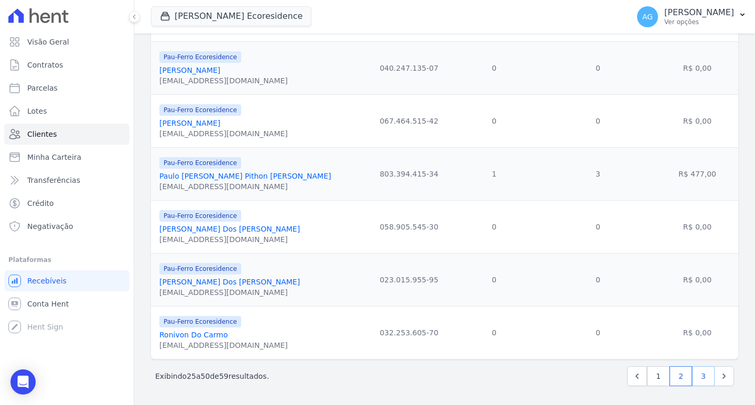
click at [698, 374] on link "3" at bounding box center [703, 377] width 23 height 20
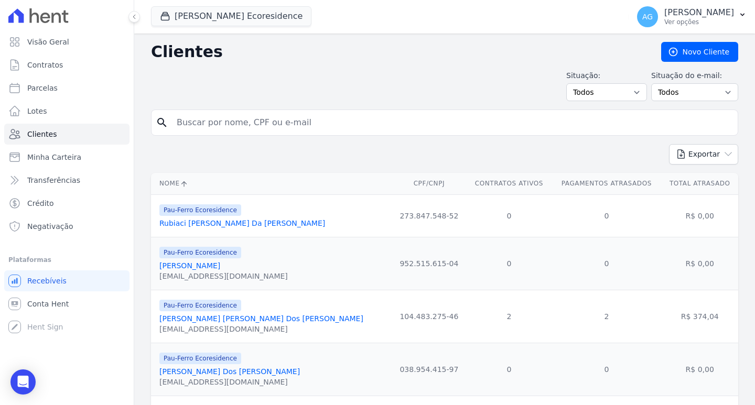
scroll to position [302, 0]
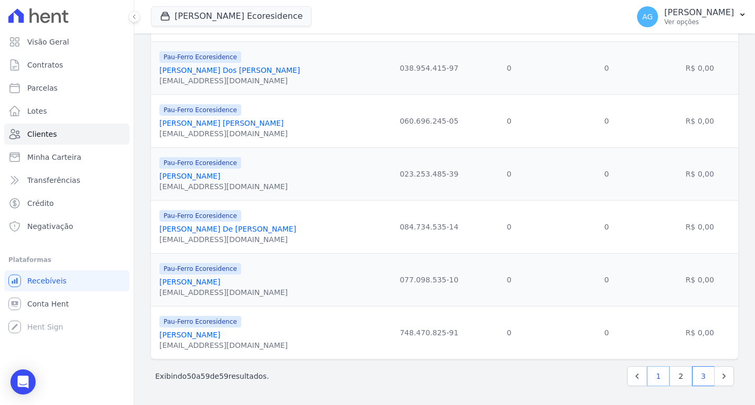
click at [653, 372] on link "1" at bounding box center [658, 377] width 23 height 20
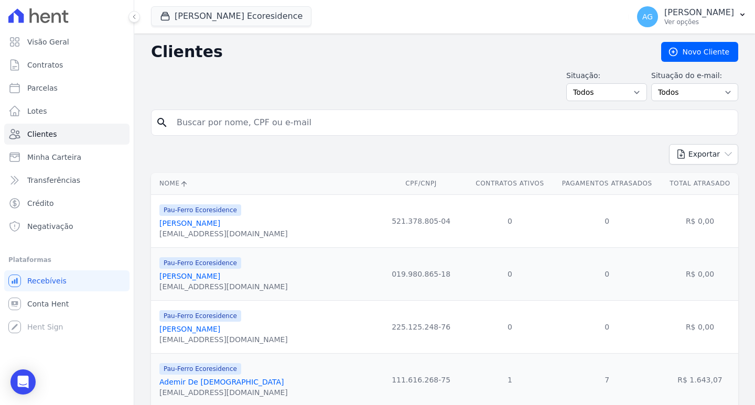
click at [260, 232] on div "Pau-Ferro Ecoresidence [PERSON_NAME] [EMAIL_ADDRESS][DOMAIN_NAME]" at bounding box center [264, 221] width 211 height 36
click at [241, 233] on div "[EMAIL_ADDRESS][DOMAIN_NAME]" at bounding box center [223, 234] width 128 height 10
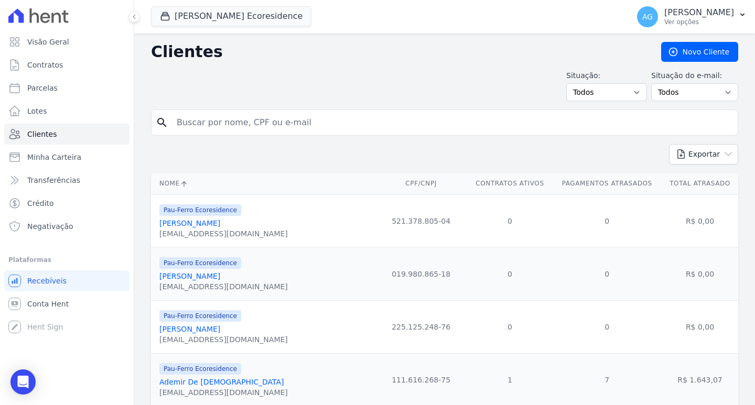
click at [245, 336] on div "[EMAIL_ADDRESS][DOMAIN_NAME]" at bounding box center [223, 340] width 128 height 10
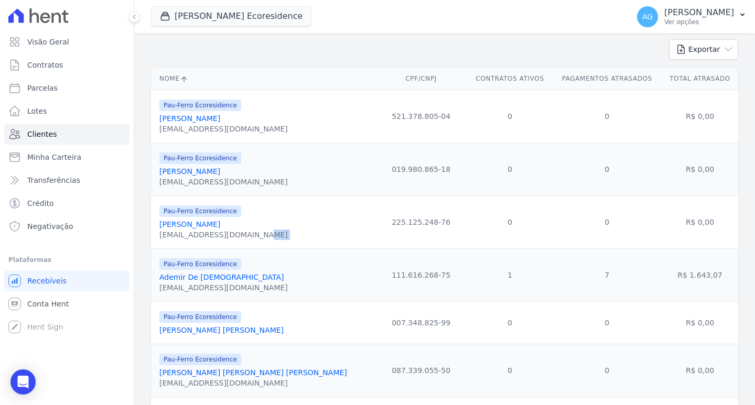
scroll to position [157, 0]
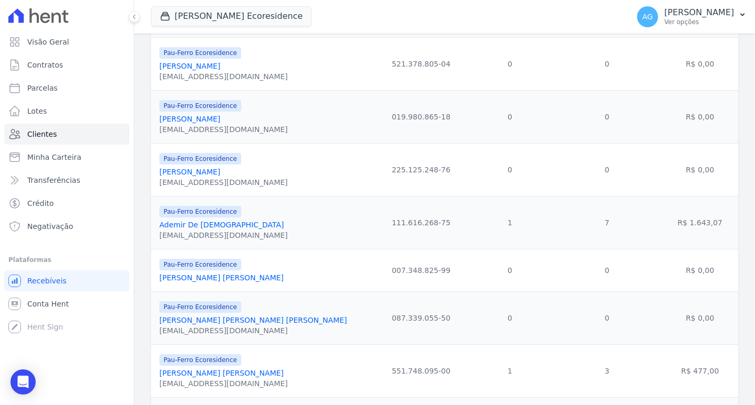
click at [264, 273] on div "Pau-Ferro Ecoresidence [PERSON_NAME] [PERSON_NAME]" at bounding box center [264, 270] width 211 height 25
click at [277, 316] on div "Pau-Ferro Ecoresidence [PERSON_NAME] [PERSON_NAME] [PERSON_NAME] [EMAIL_ADDRESS…" at bounding box center [264, 319] width 211 height 36
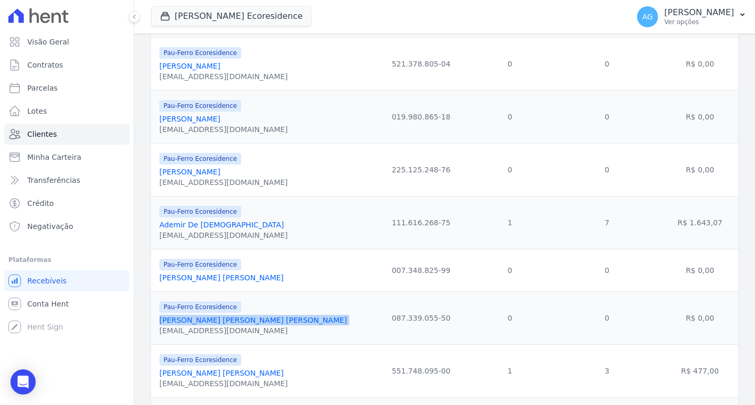
click at [277, 316] on div "Pau-Ferro Ecoresidence [PERSON_NAME] [PERSON_NAME] [PERSON_NAME] [EMAIL_ADDRESS…" at bounding box center [264, 319] width 211 height 36
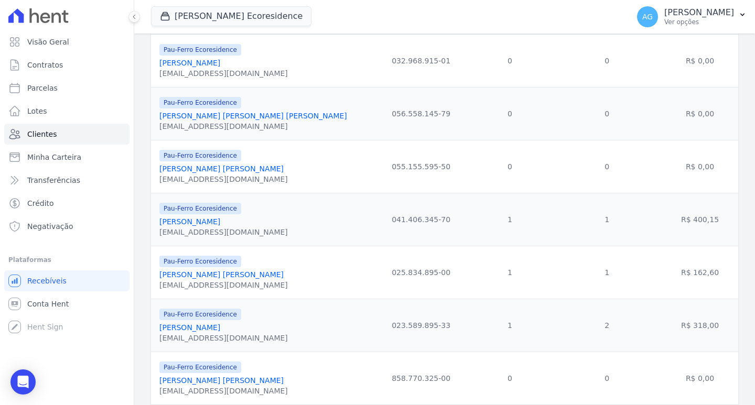
scroll to position [944, 0]
